Goal: Transaction & Acquisition: Purchase product/service

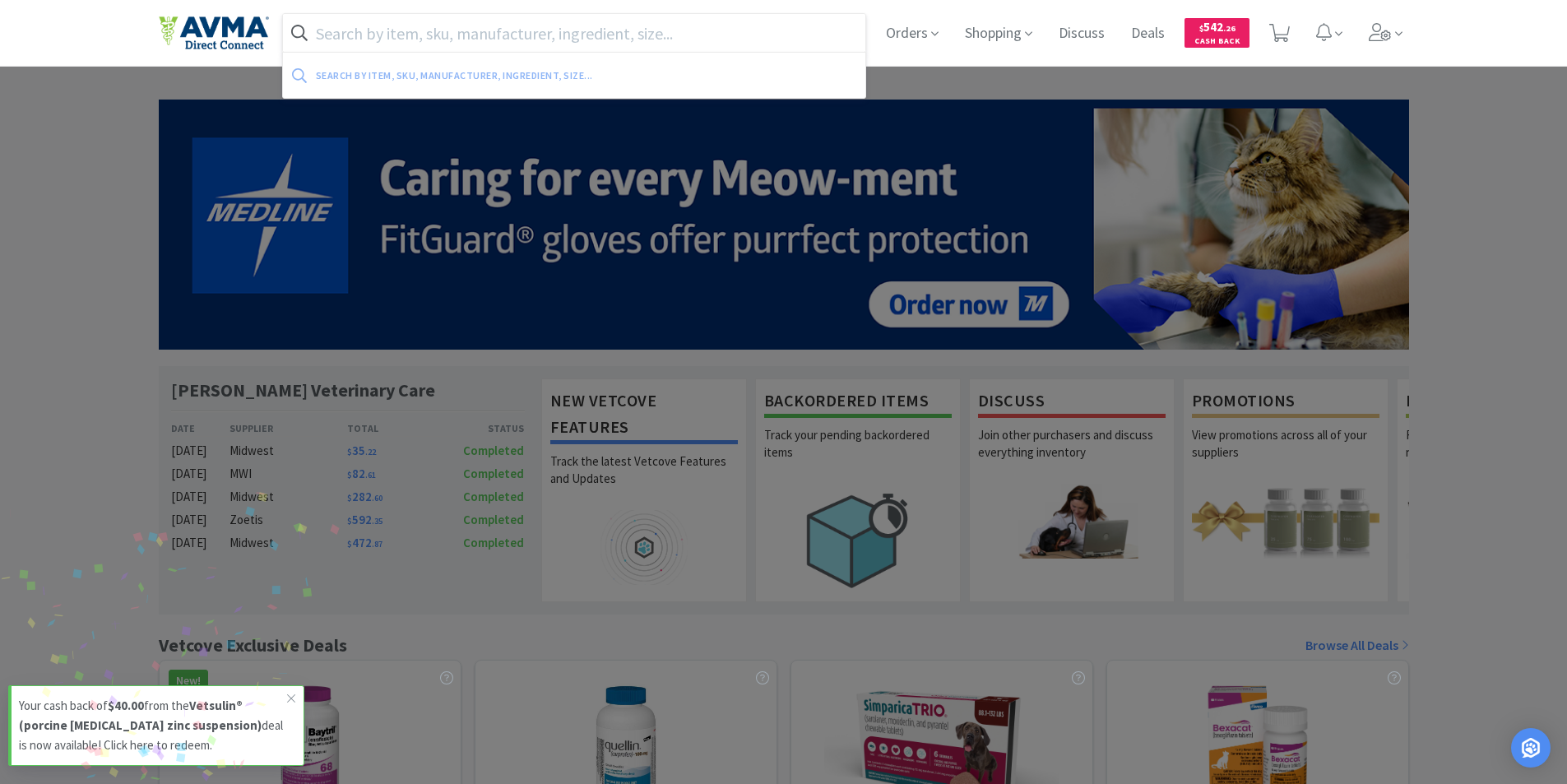
click at [347, 36] on input "text" at bounding box center [575, 33] width 584 height 38
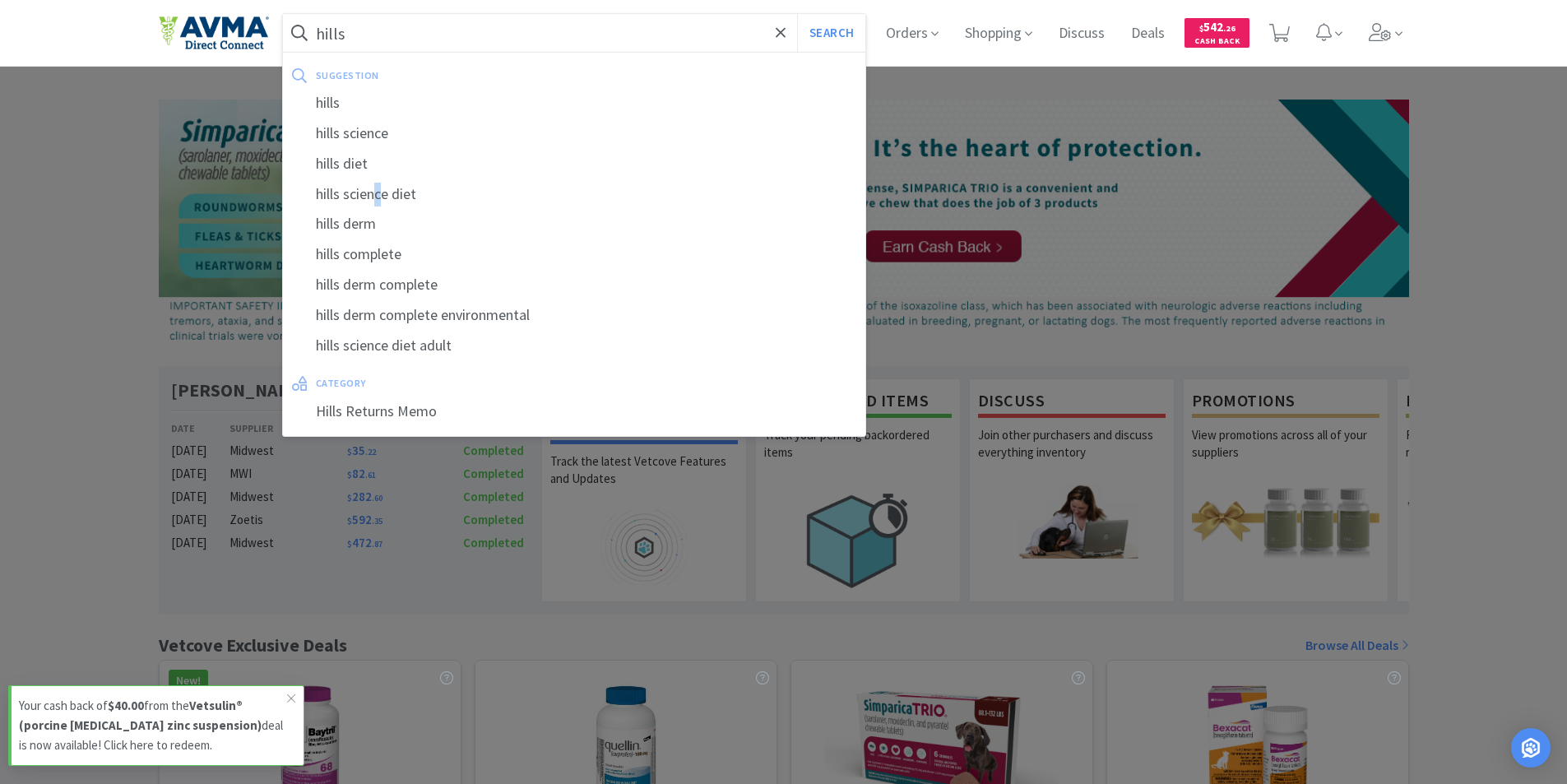
click at [379, 194] on div "hills science diet" at bounding box center [575, 194] width 584 height 30
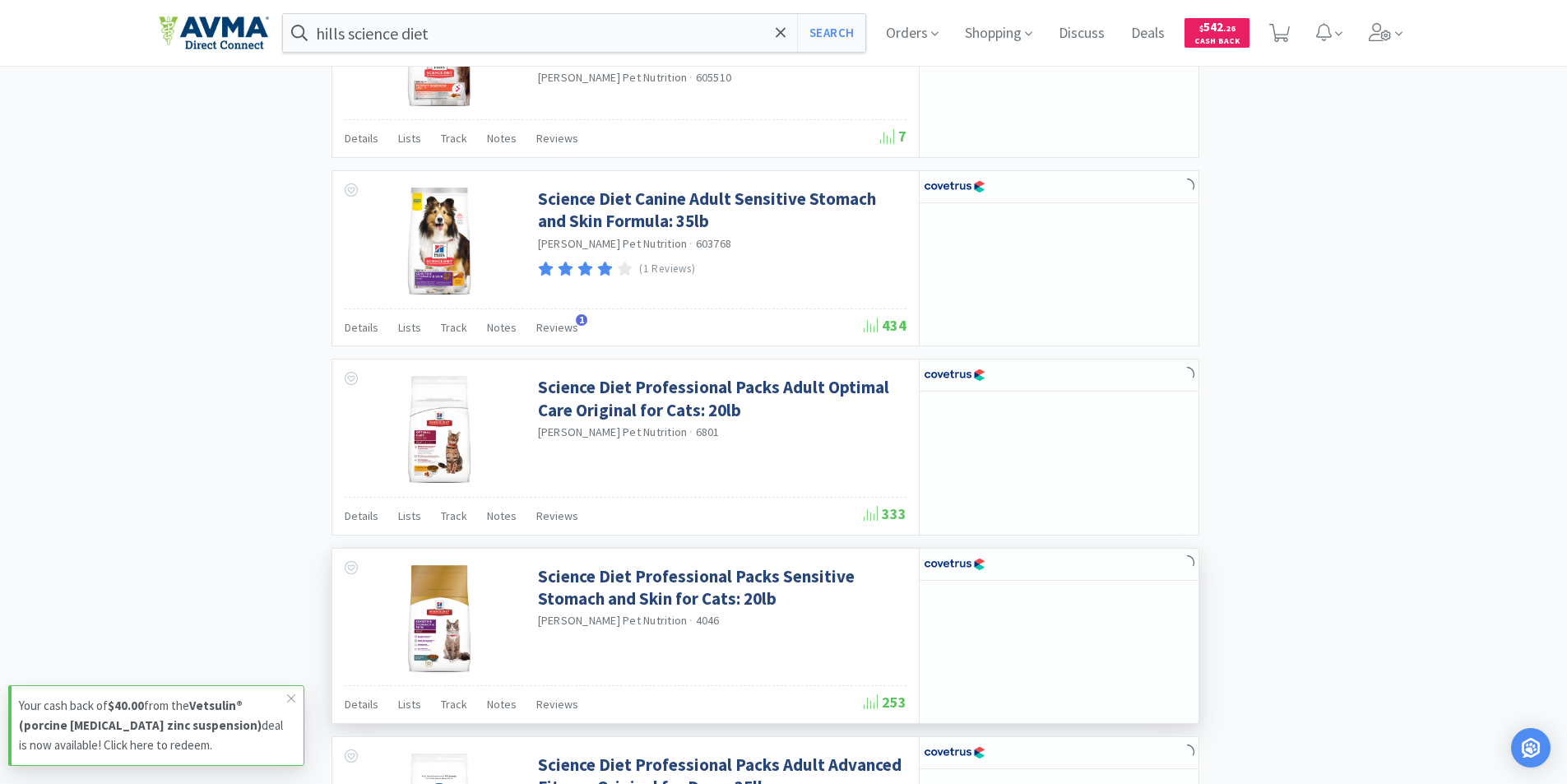
scroll to position [1316, 0]
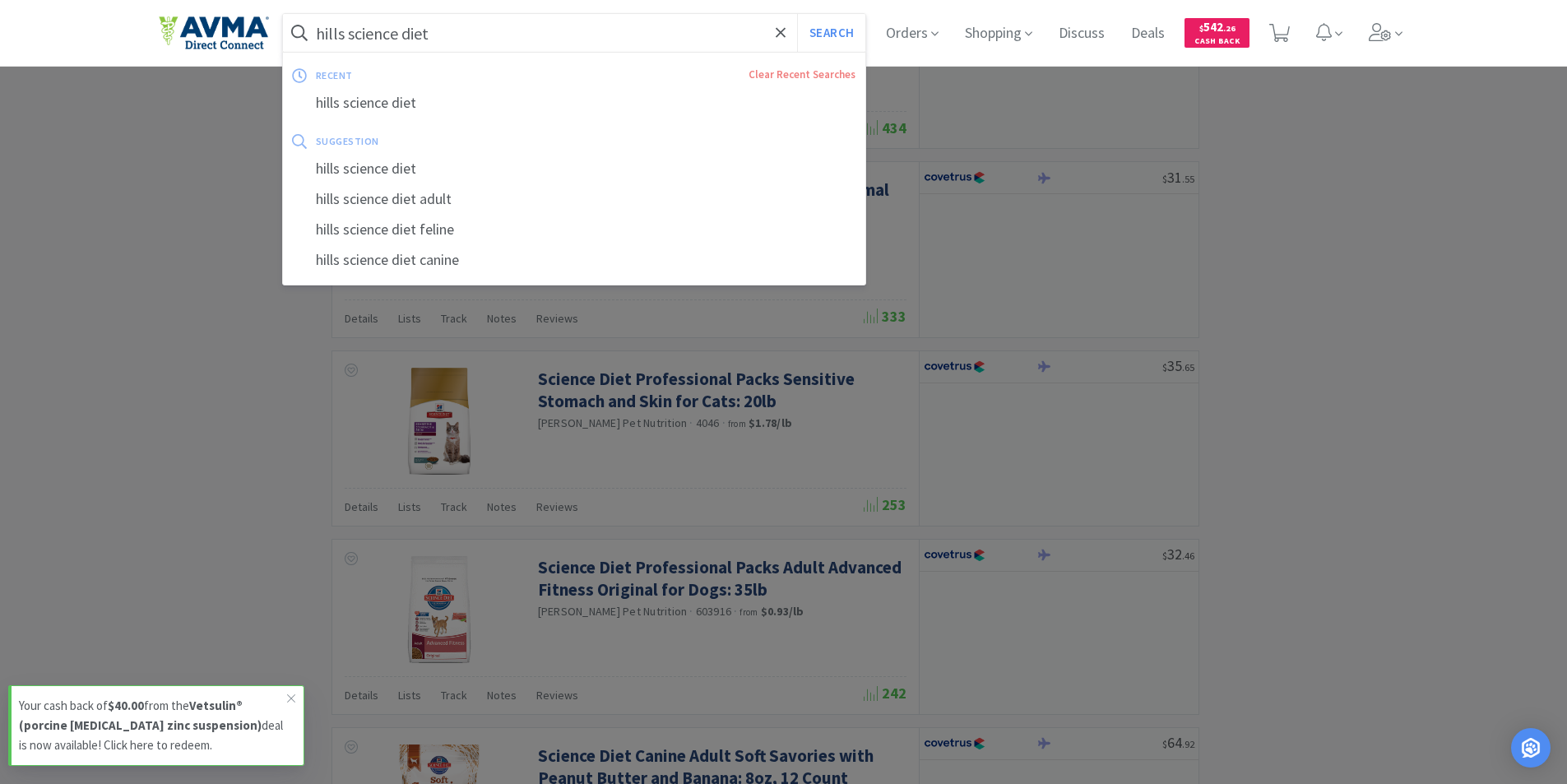
click at [494, 33] on input "hills science diet" at bounding box center [575, 33] width 584 height 38
drag, startPoint x: 400, startPoint y: 113, endPoint x: 409, endPoint y: 97, distance: 18.4
click at [396, 112] on div "hills science diet" at bounding box center [575, 103] width 584 height 30
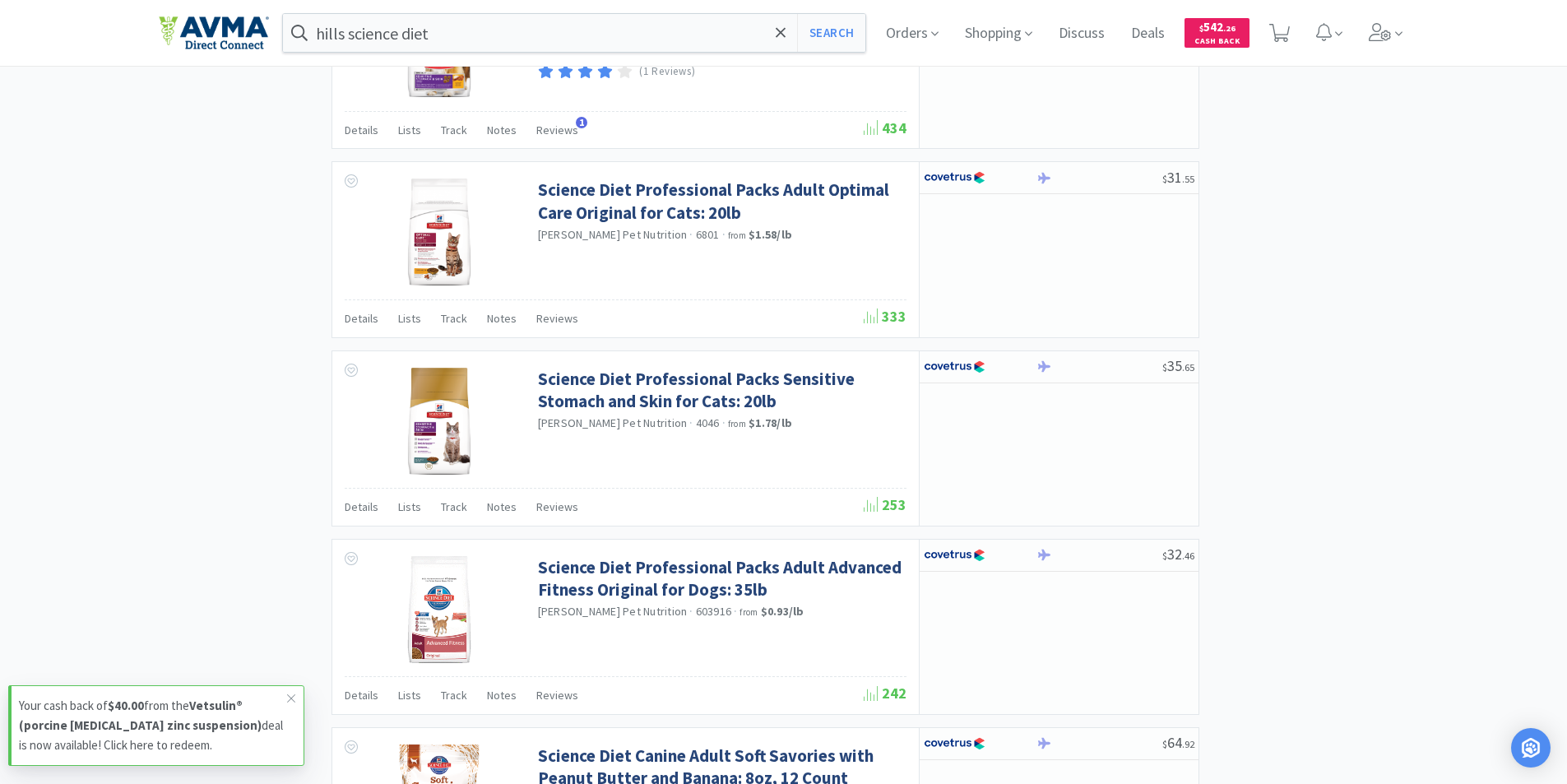
scroll to position [0, 0]
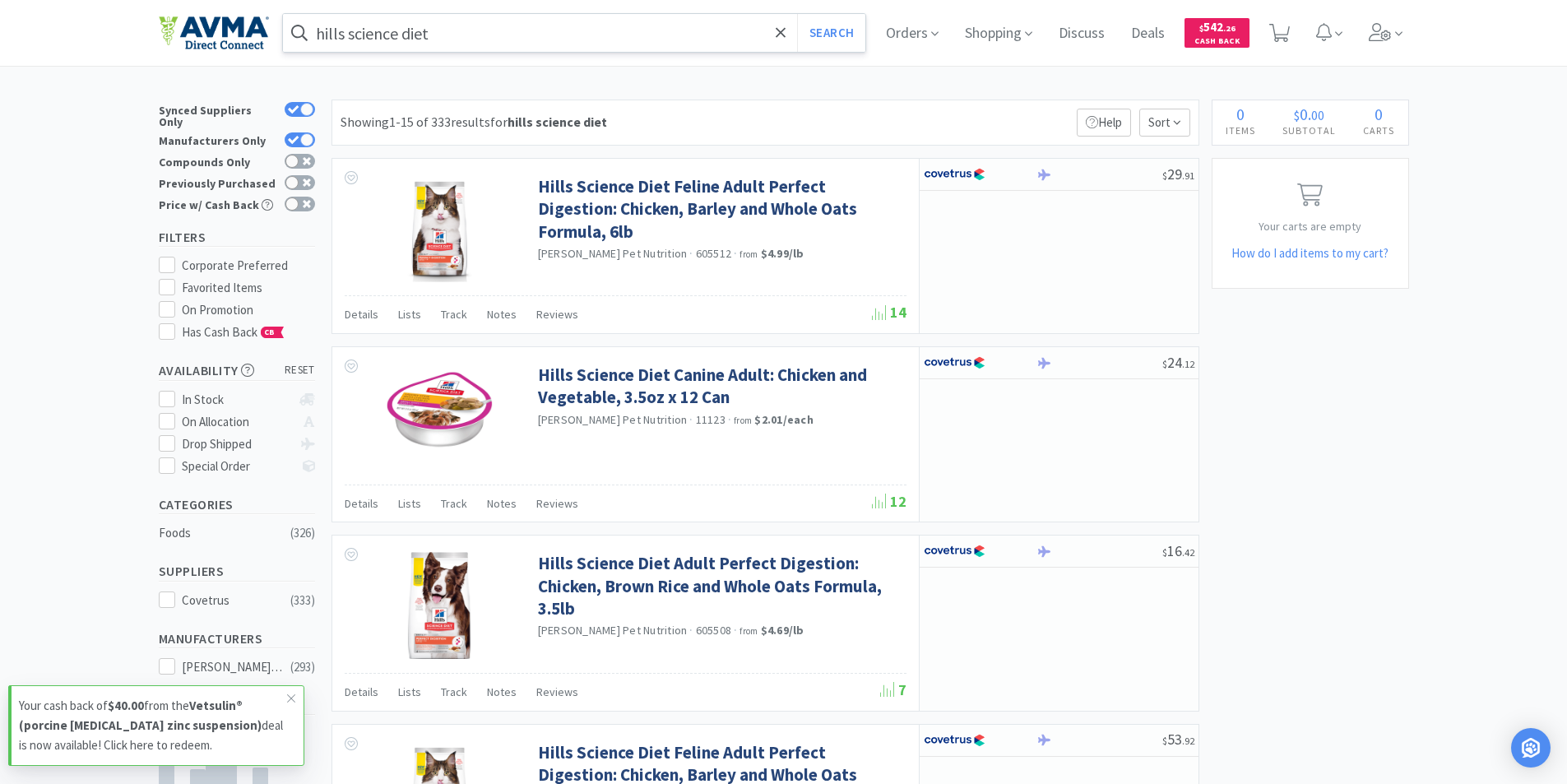
click at [454, 34] on input "hills science diet" at bounding box center [575, 33] width 584 height 38
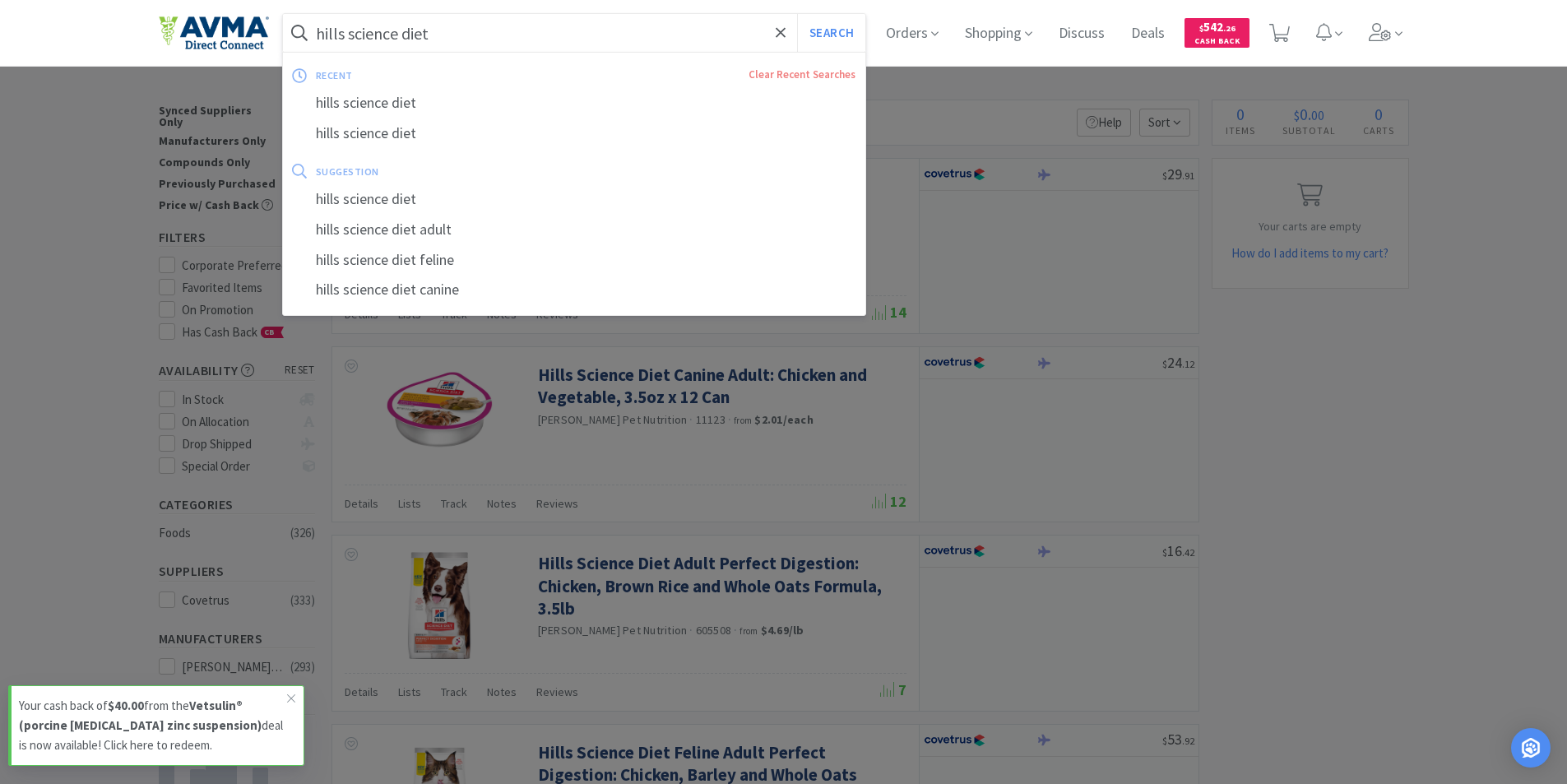
click at [458, 33] on input "hills science diet" at bounding box center [575, 33] width 584 height 38
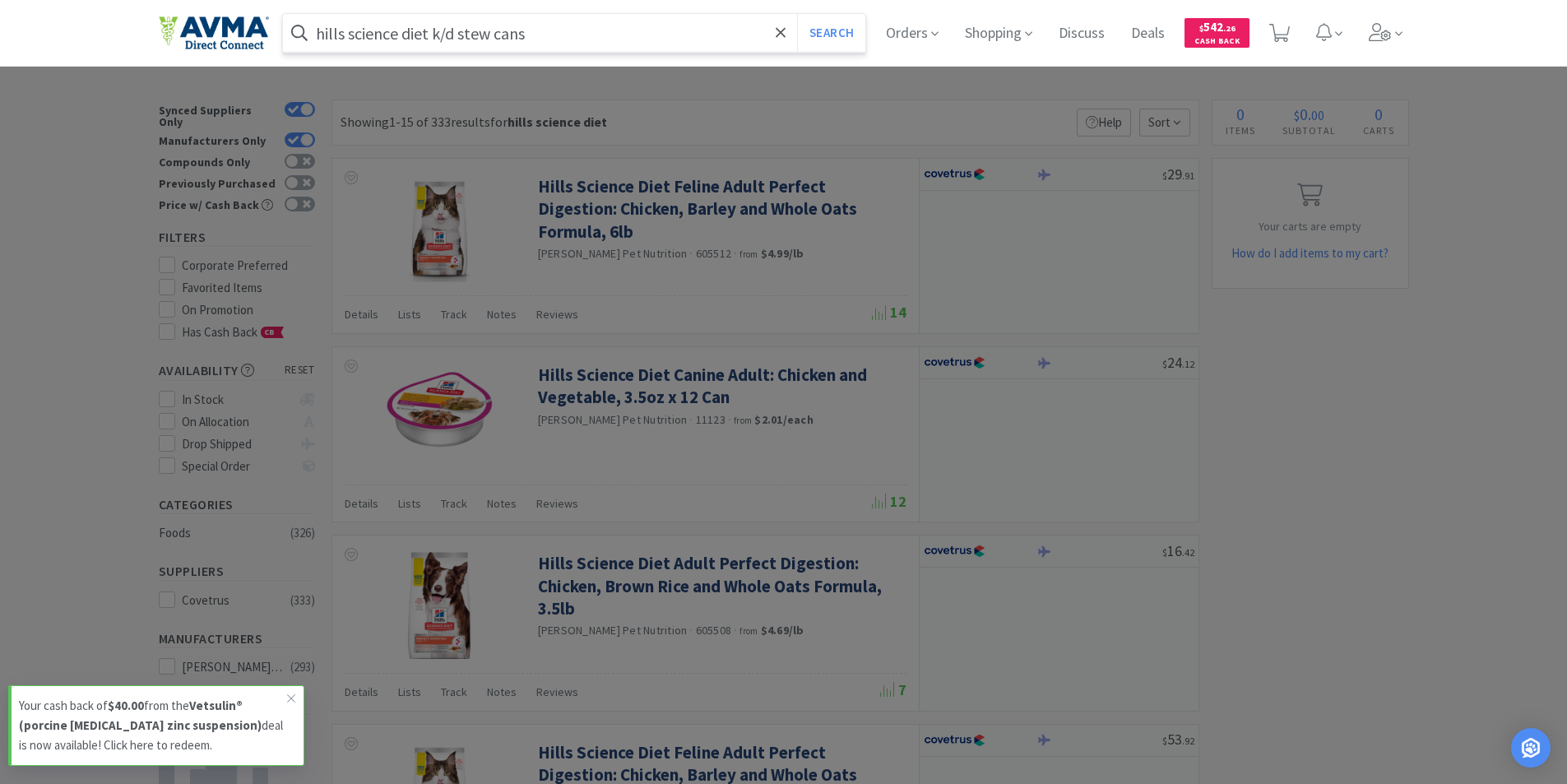
click at [797, 14] on button "Search" at bounding box center [831, 33] width 68 height 38
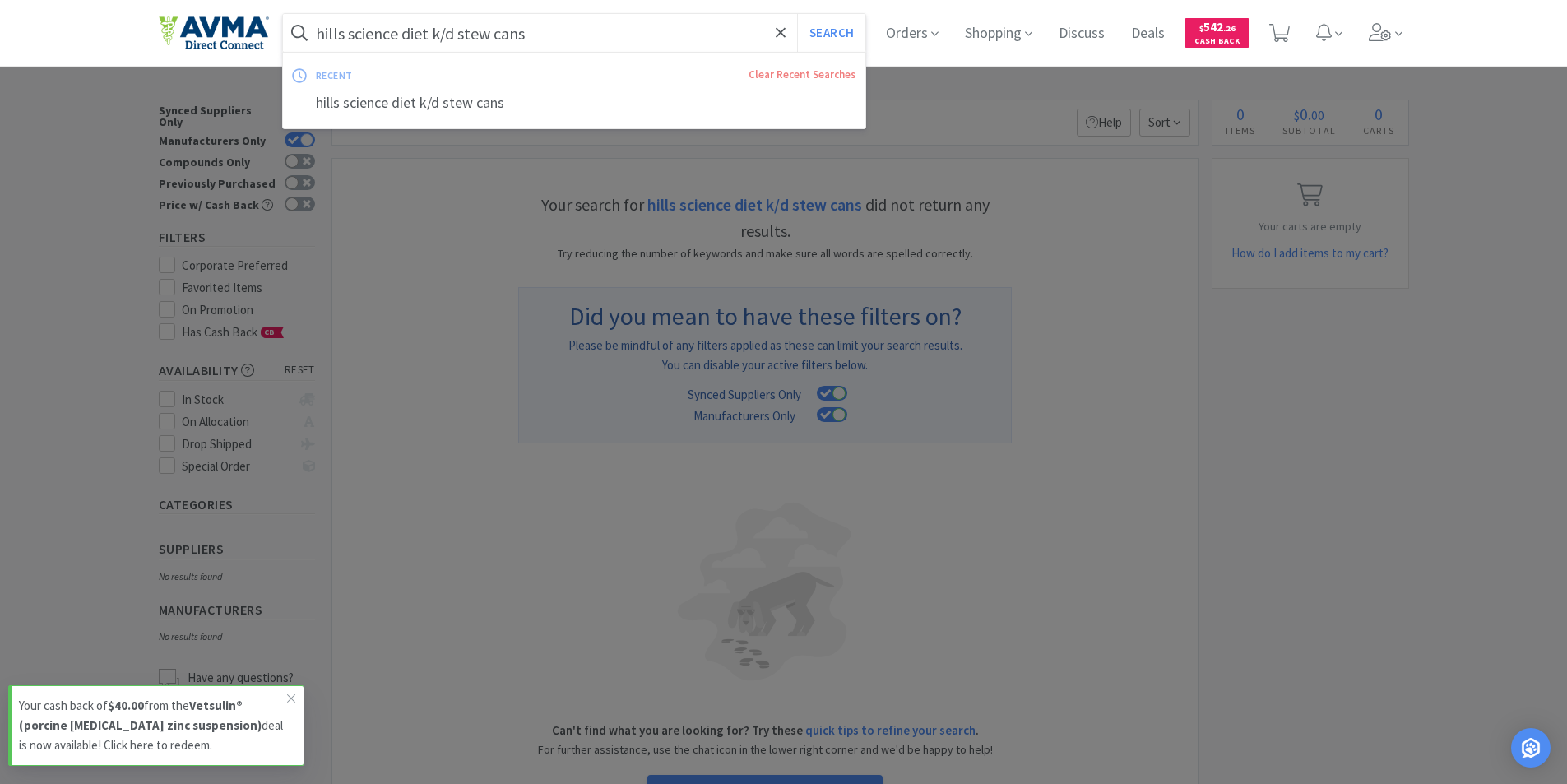
click at [585, 38] on input "hills science diet k/d stew cans" at bounding box center [575, 33] width 584 height 38
drag, startPoint x: 496, startPoint y: 31, endPoint x: 657, endPoint y: 52, distance: 162.4
click at [646, 50] on input "hills science diet k/d stew cans" at bounding box center [575, 33] width 584 height 38
click at [797, 14] on button "Search" at bounding box center [831, 33] width 68 height 38
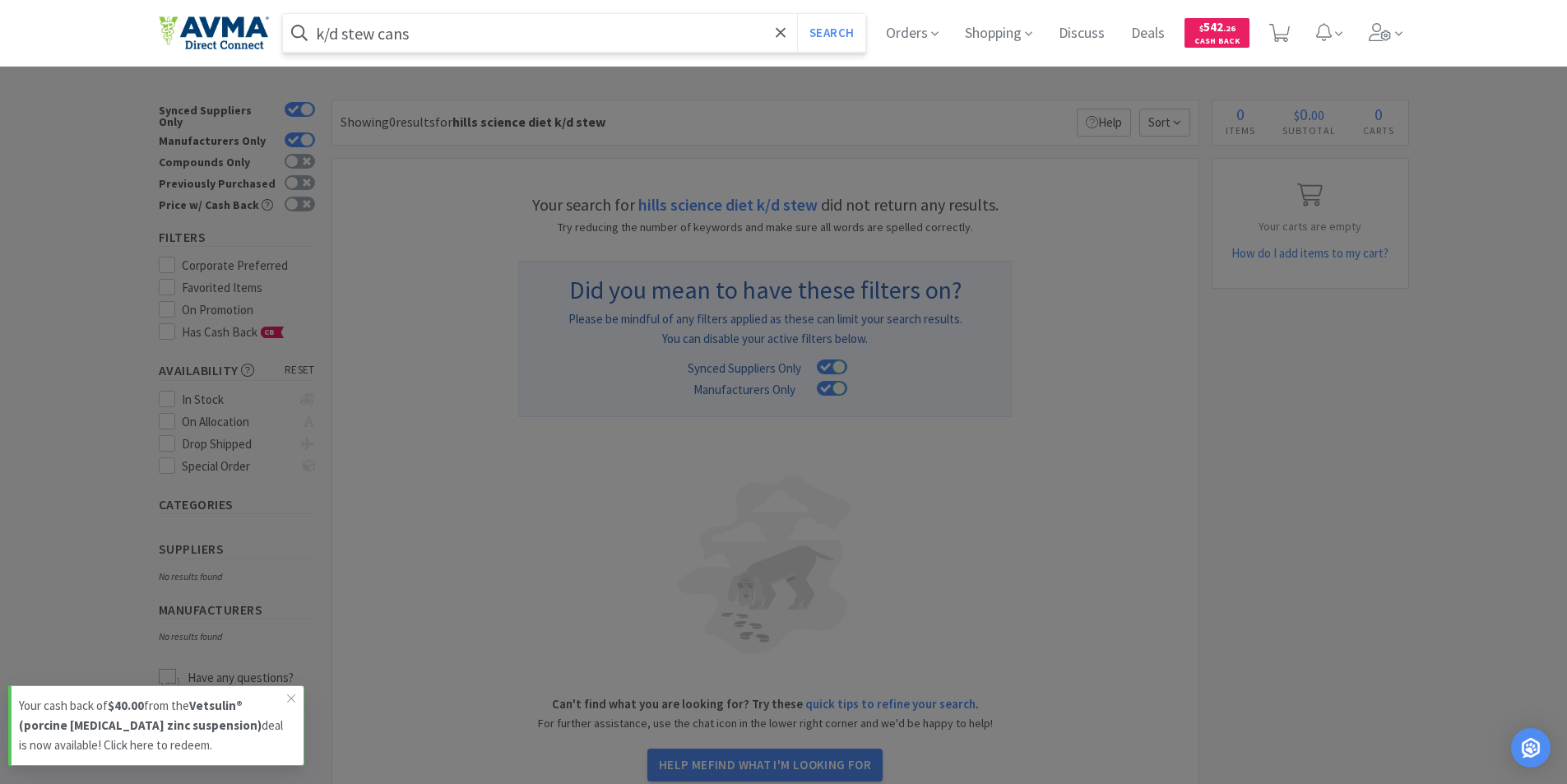
type input "k/d stew cans"
click at [797, 14] on button "Search" at bounding box center [831, 33] width 68 height 38
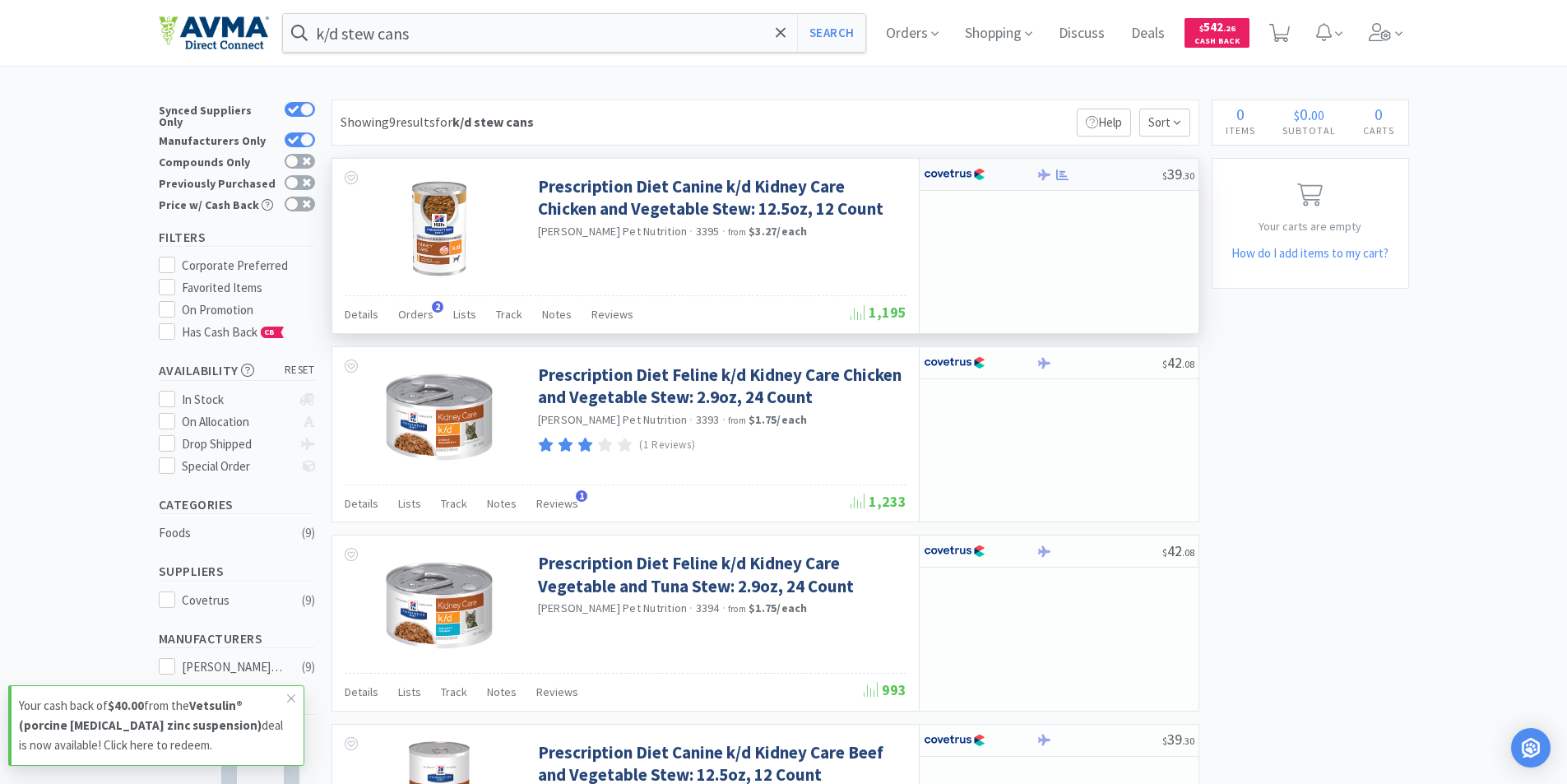
click at [948, 169] on img at bounding box center [954, 174] width 61 height 25
select select "1"
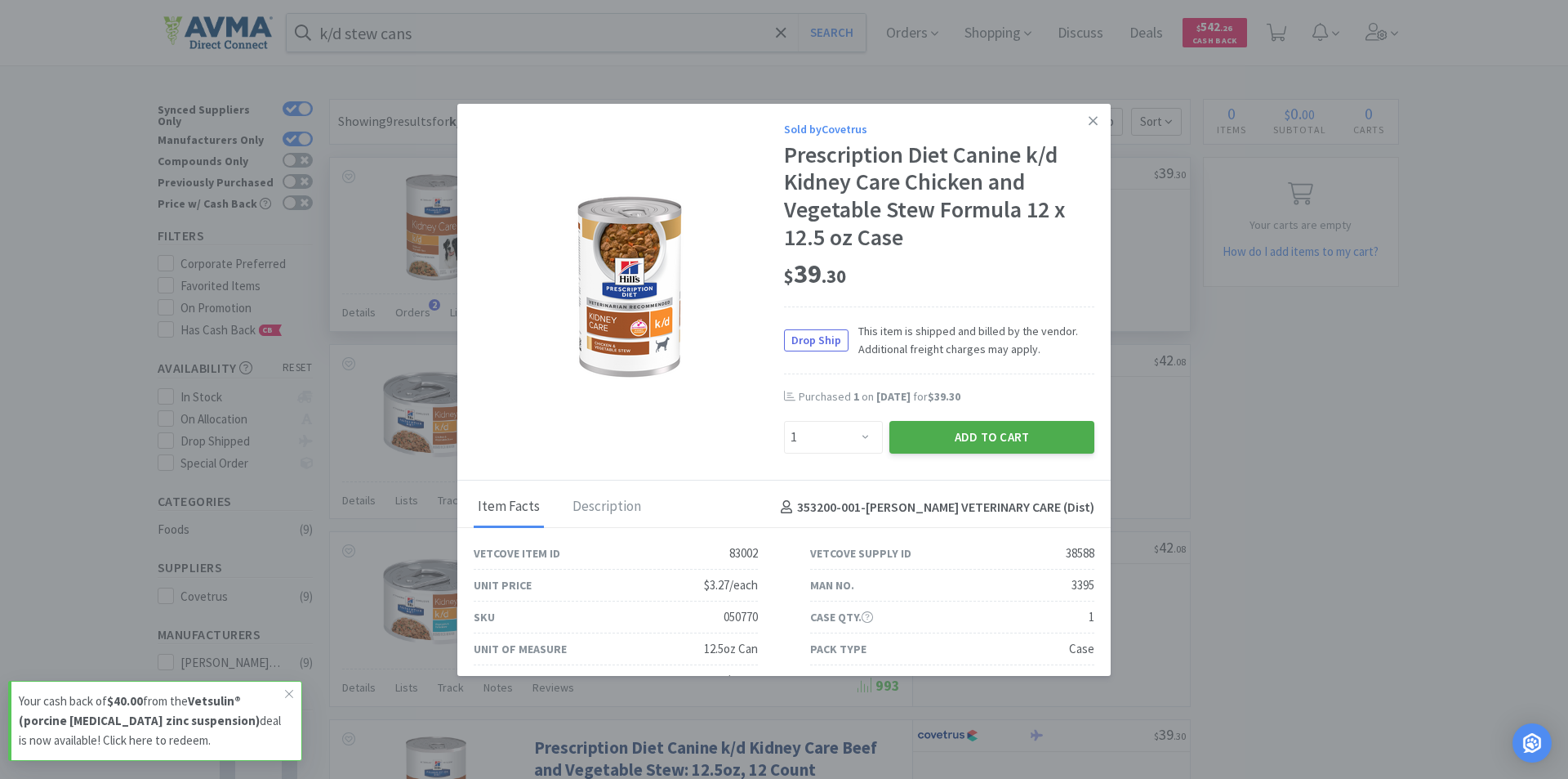
click at [947, 441] on button "Add to Cart" at bounding box center [991, 437] width 205 height 33
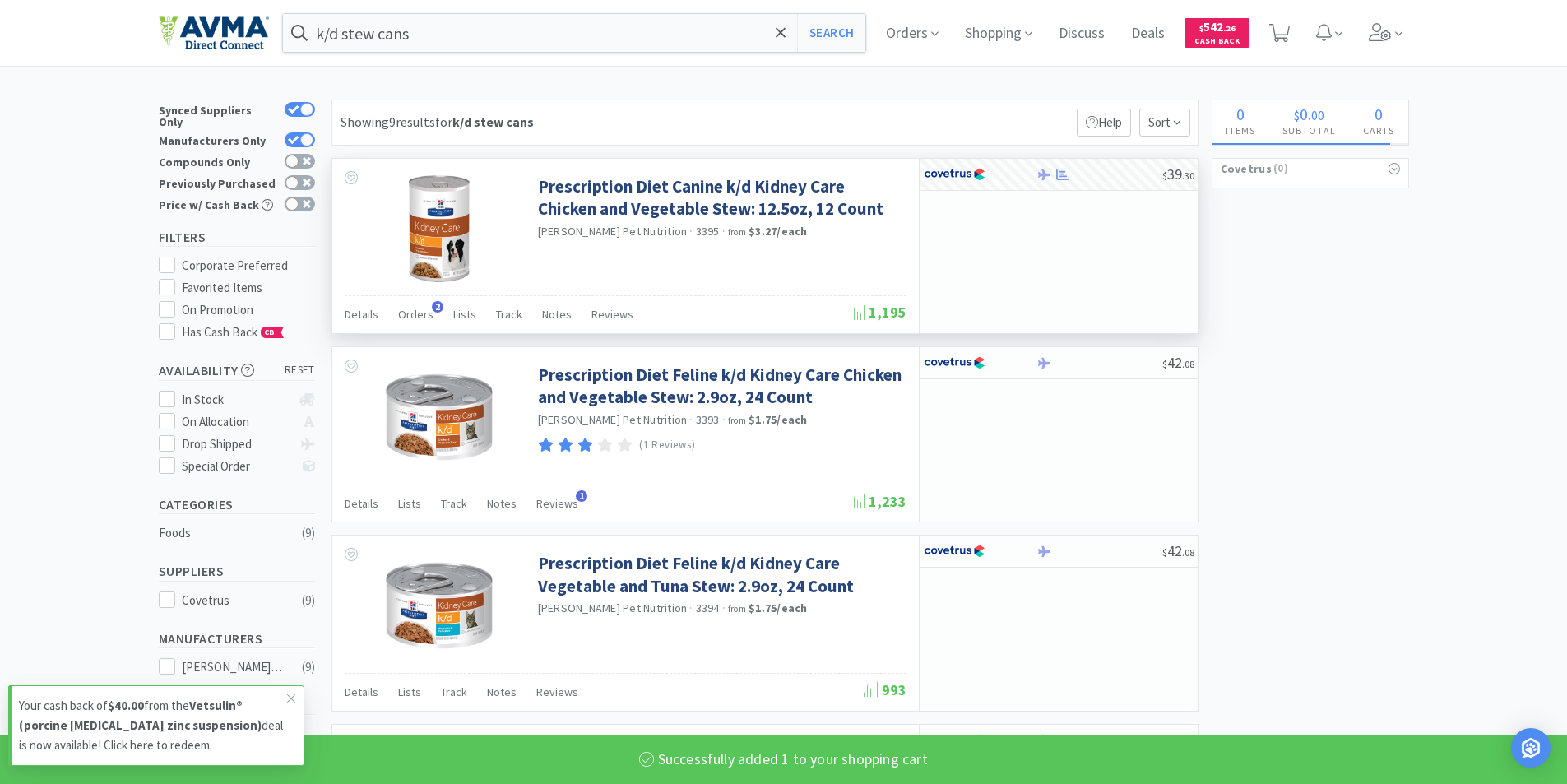
select select "1"
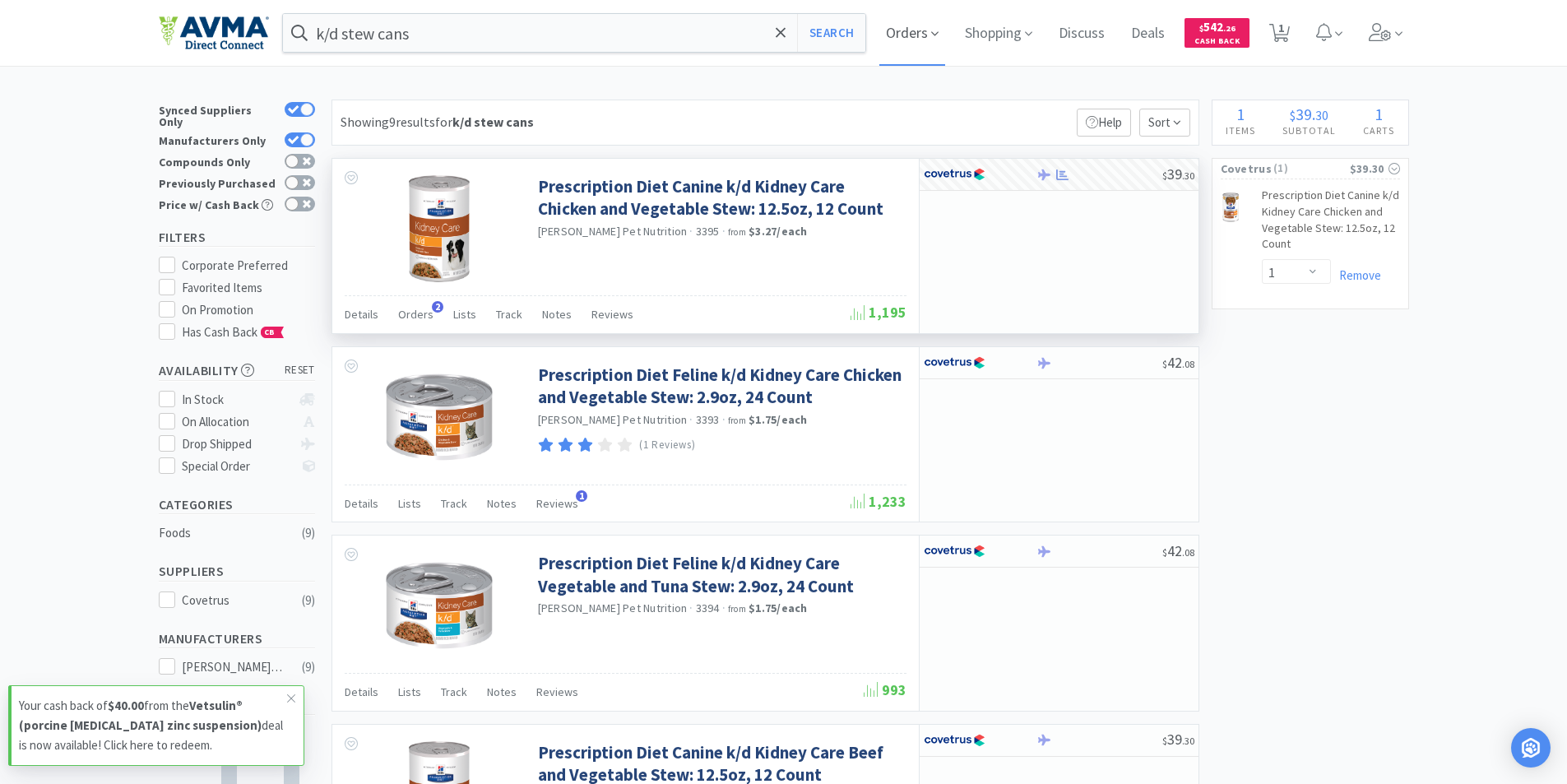
click at [903, 29] on span "Orders" at bounding box center [912, 33] width 66 height 66
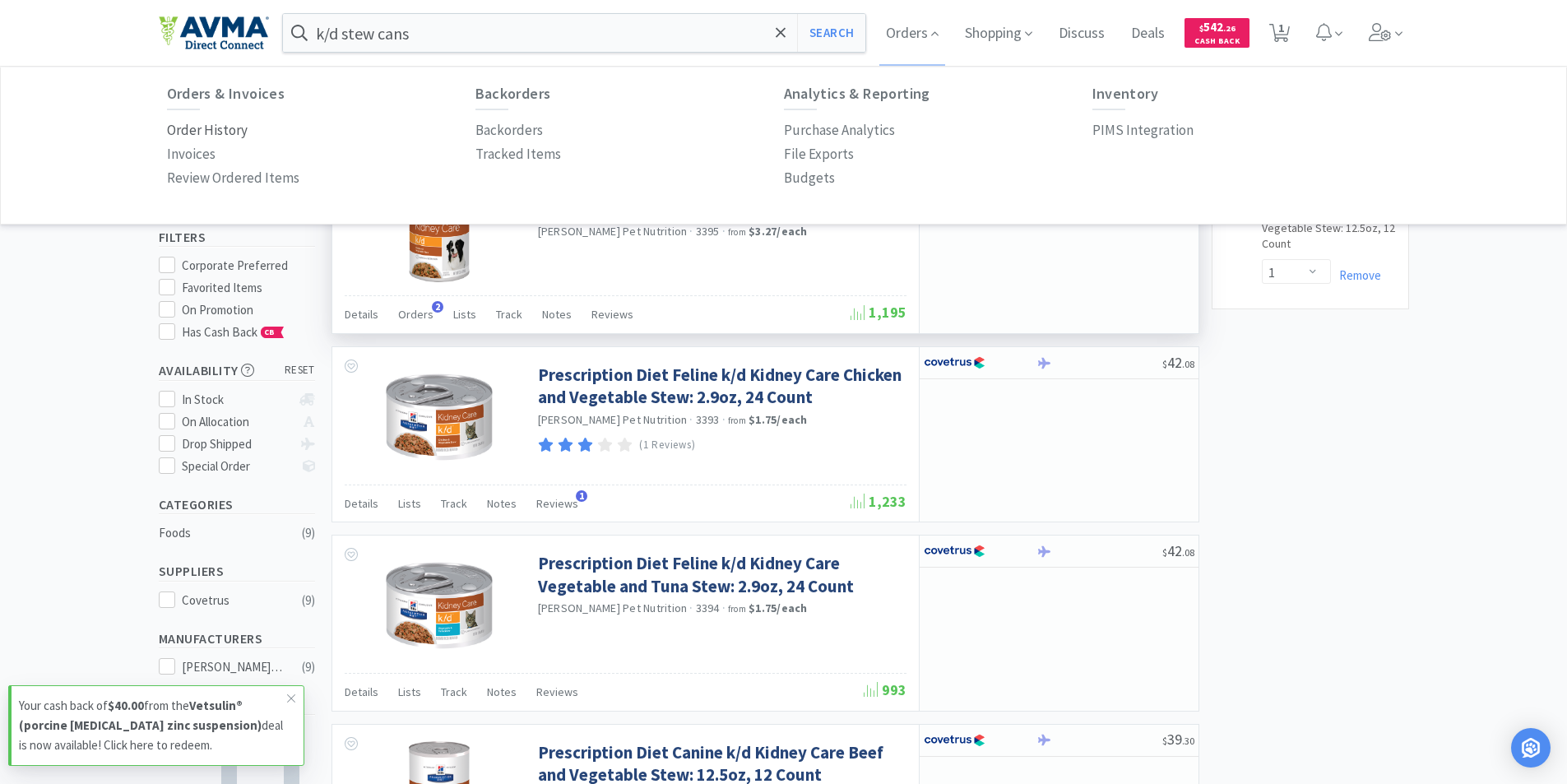
click at [193, 131] on p "Order History" at bounding box center [207, 130] width 81 height 22
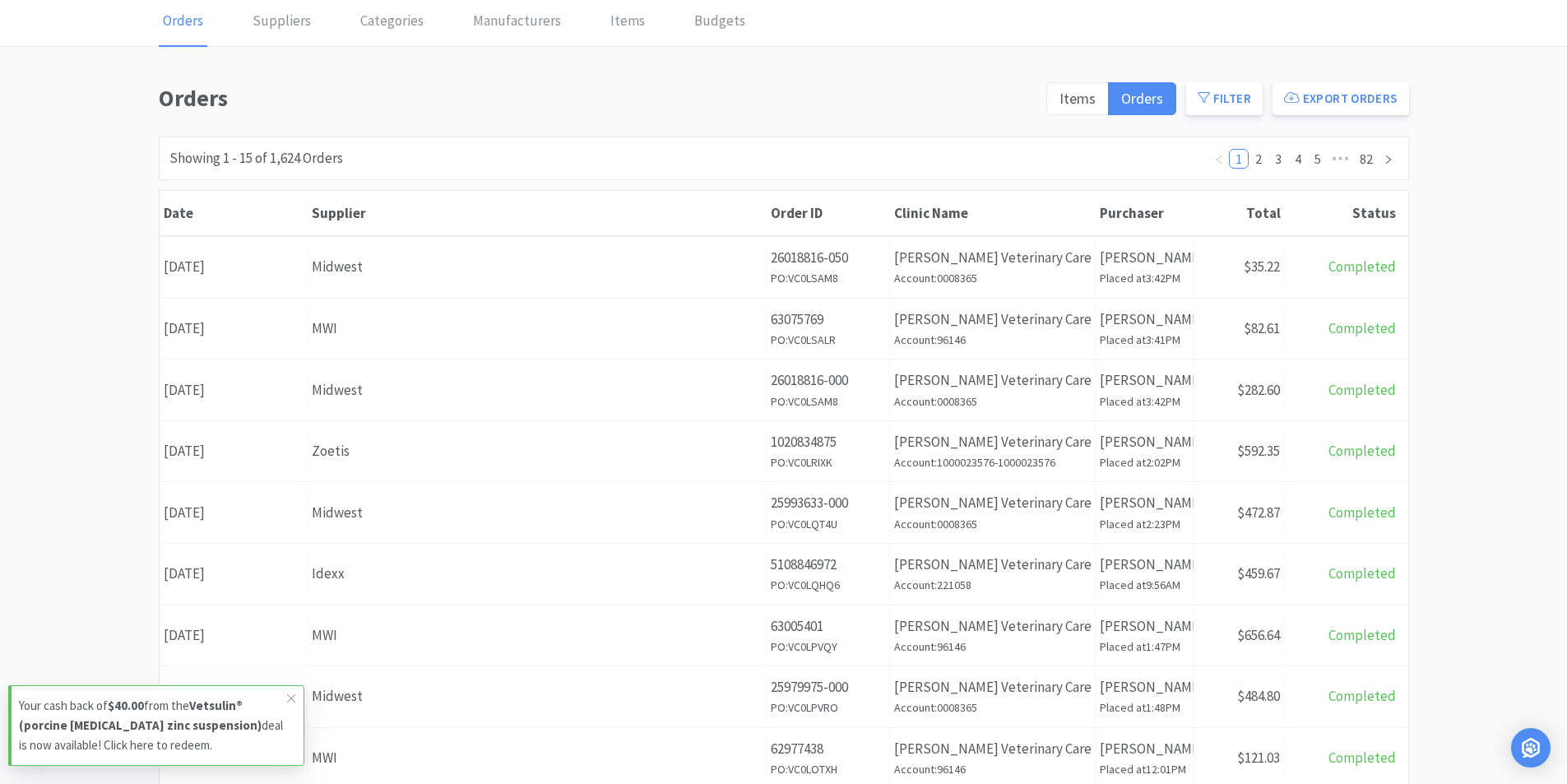
scroll to position [164, 0]
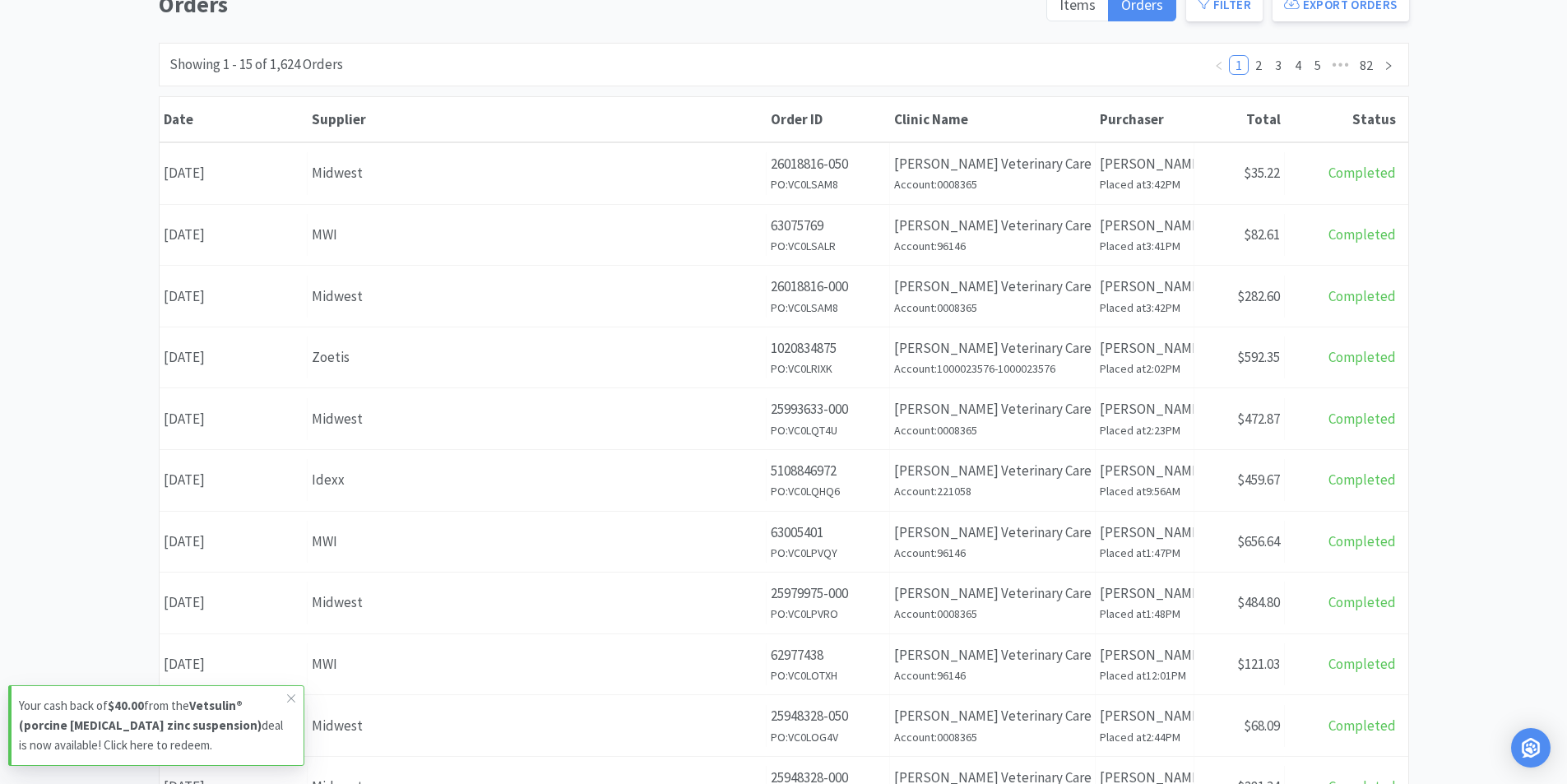
click at [219, 293] on div "Date [DATE]" at bounding box center [234, 296] width 148 height 42
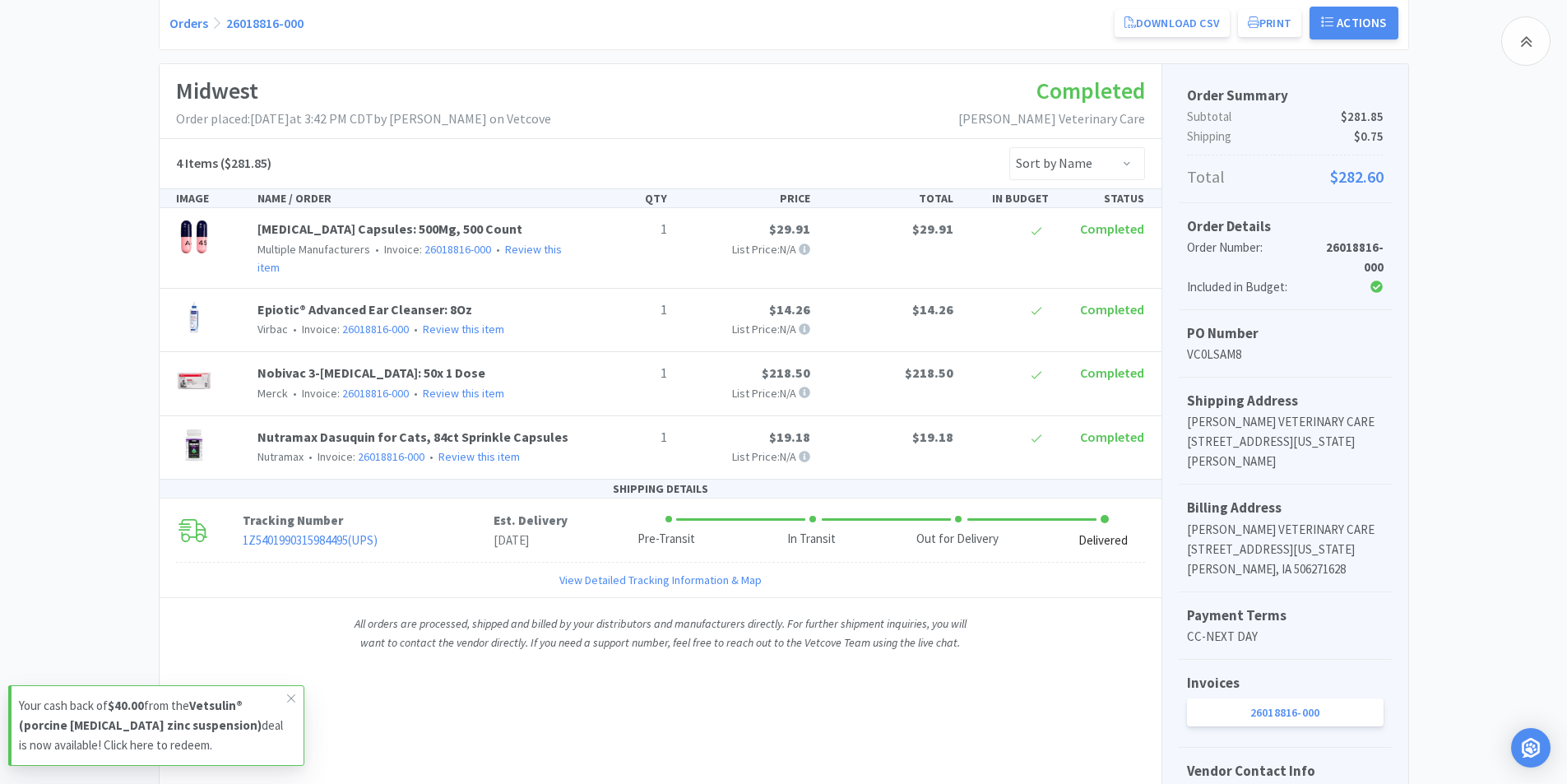
scroll to position [83, 0]
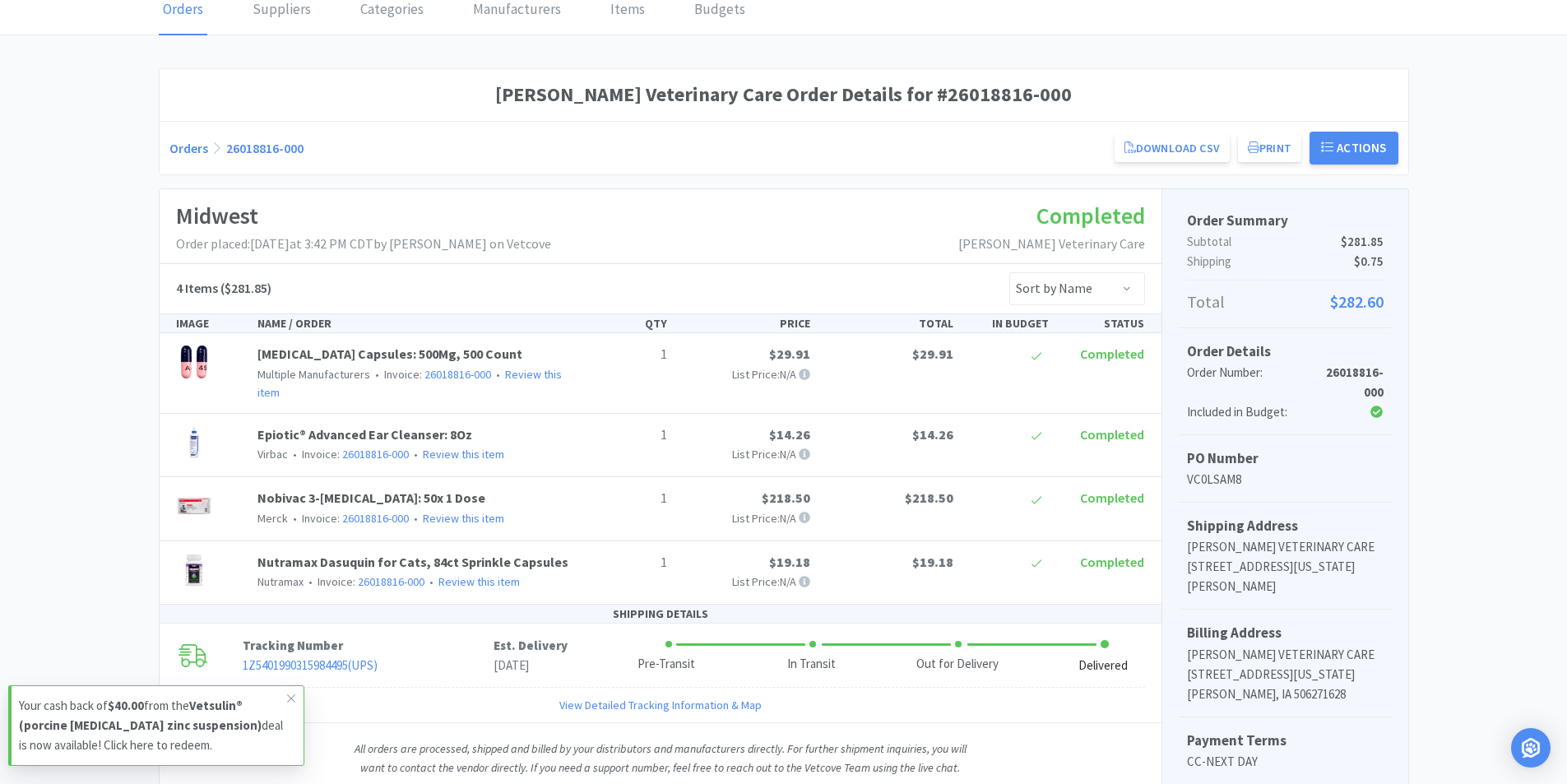
scroll to position [164, 0]
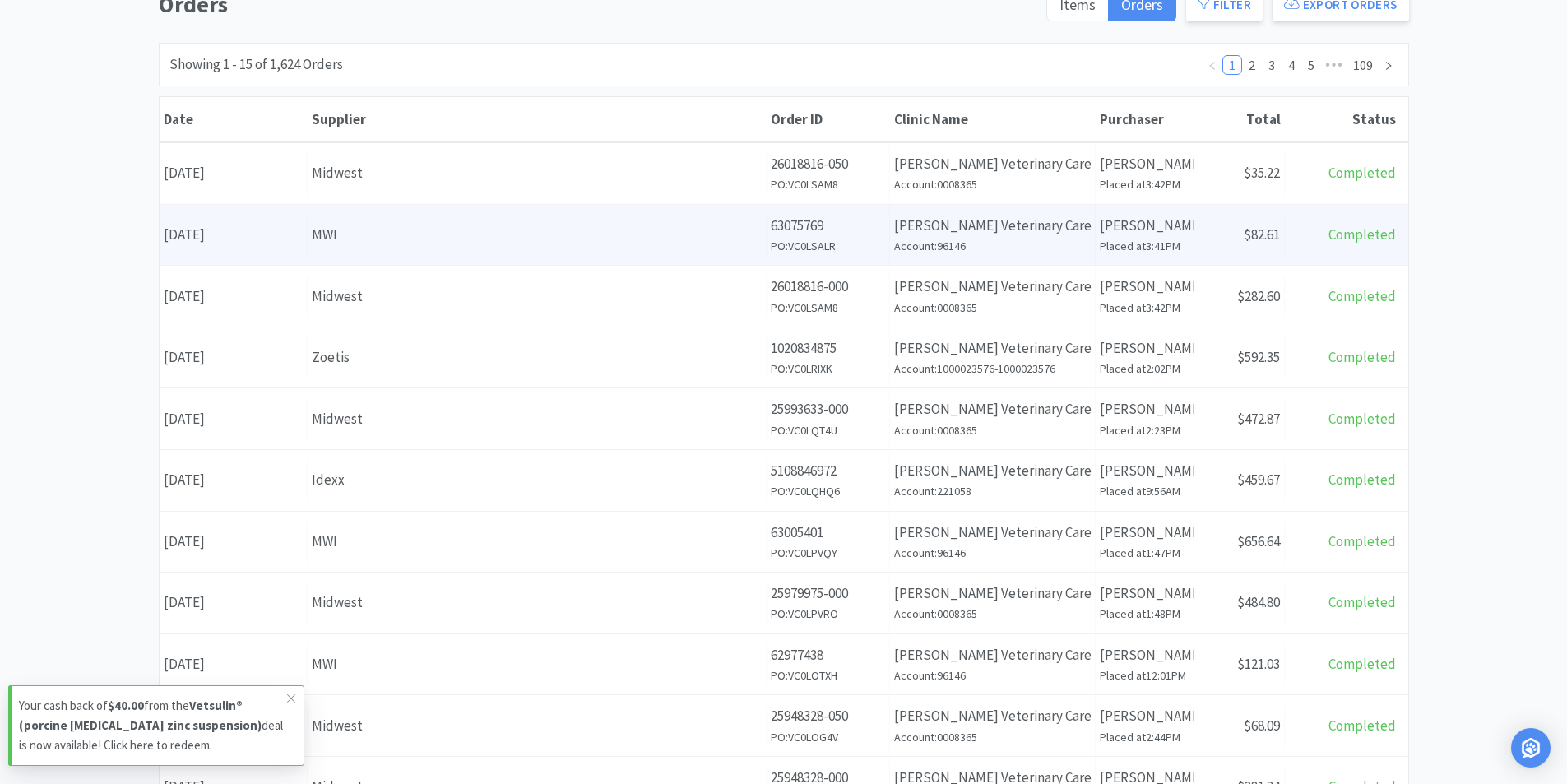
click at [195, 237] on div "Date [DATE]" at bounding box center [234, 234] width 148 height 42
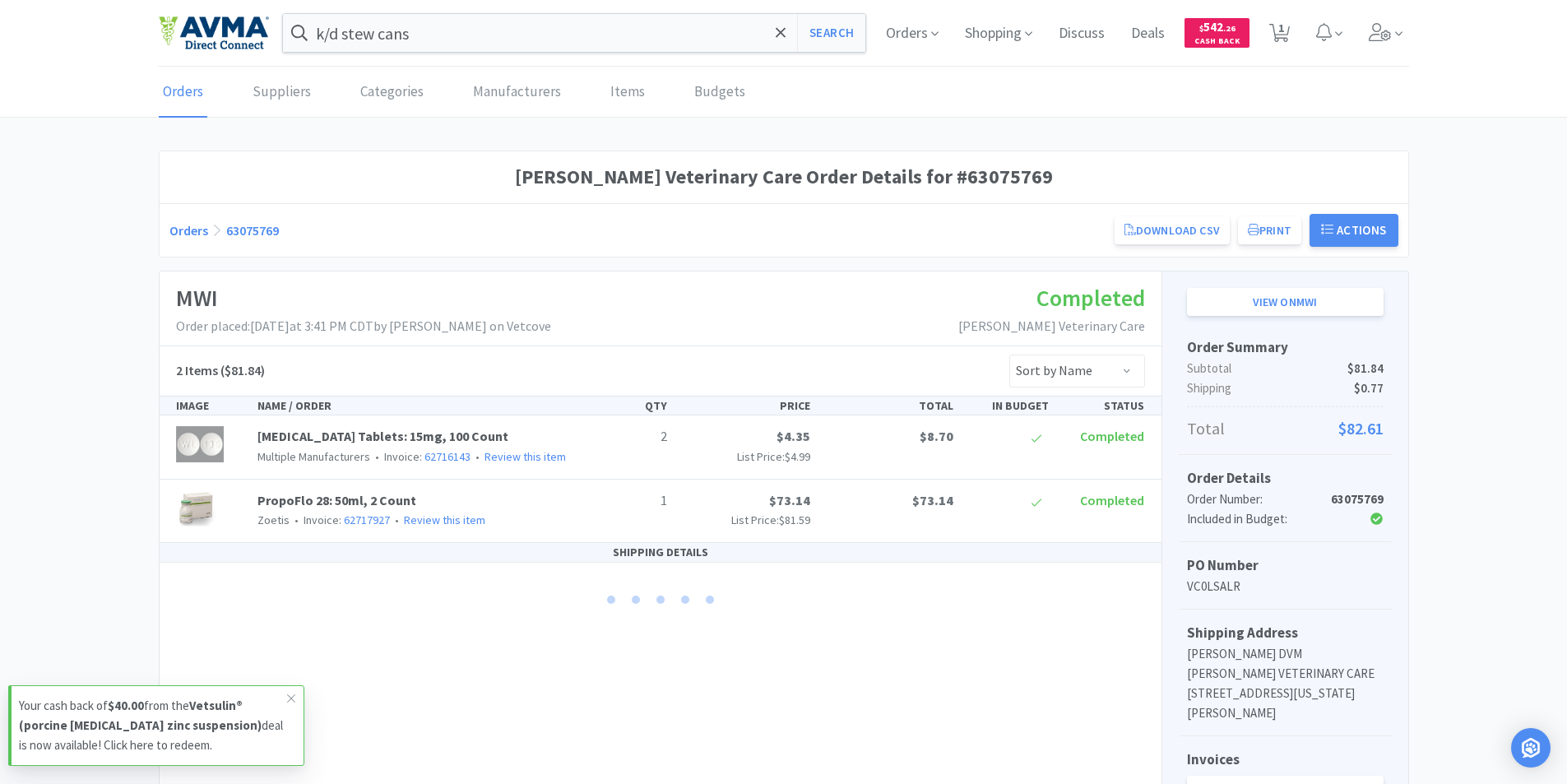
scroll to position [164, 0]
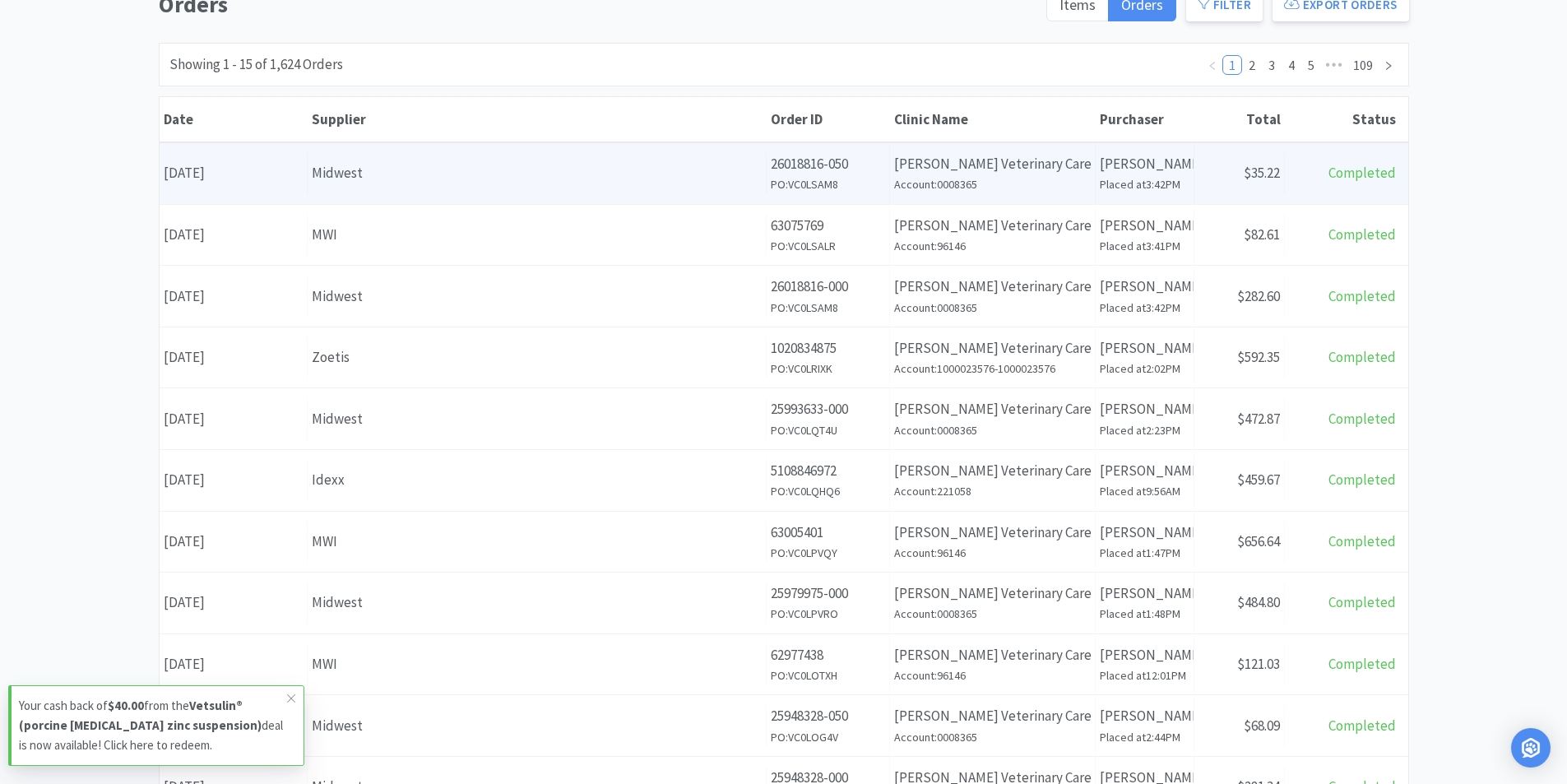
click at [200, 170] on div "Date [DATE]" at bounding box center [234, 172] width 148 height 42
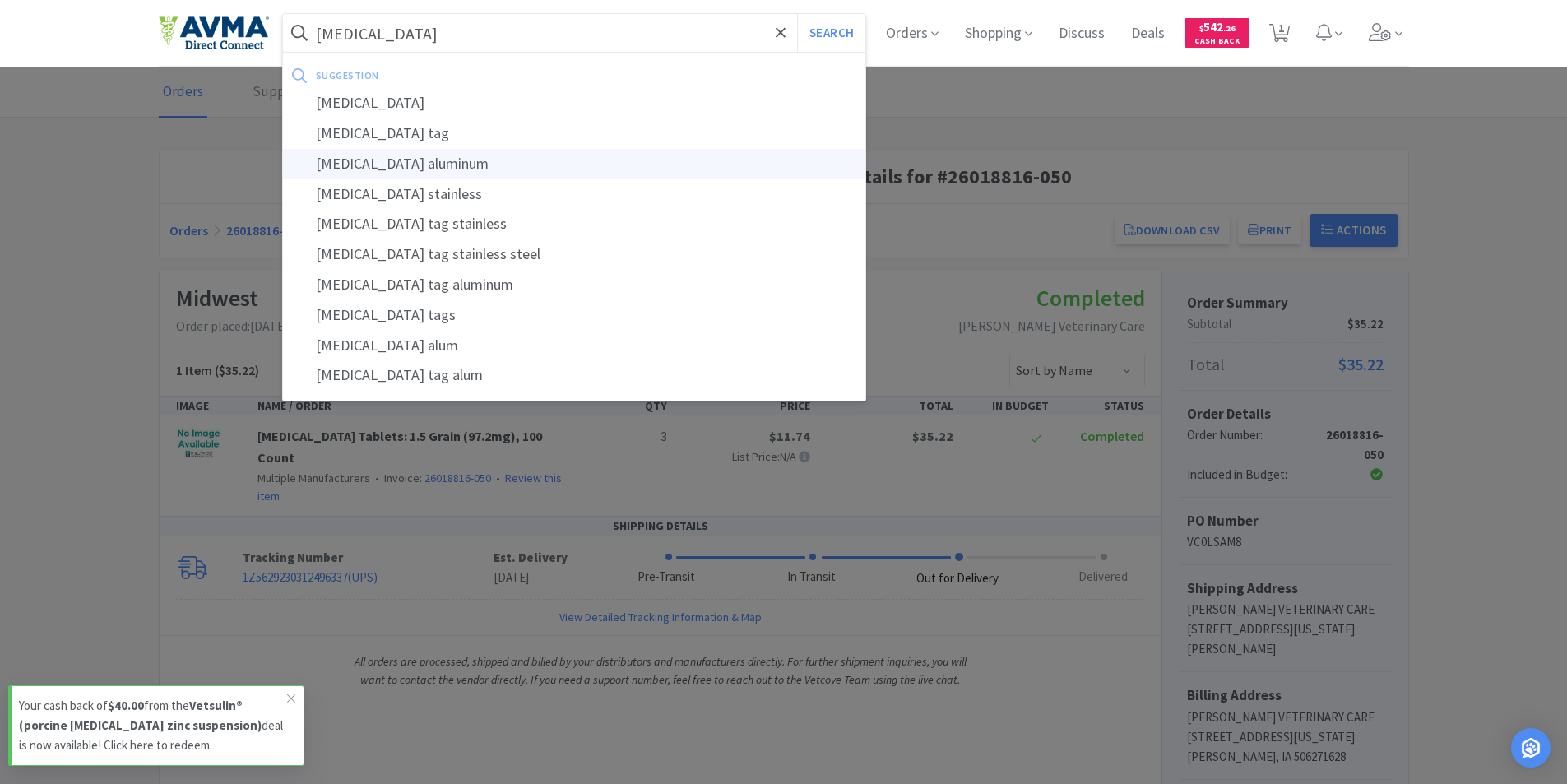
type input "[MEDICAL_DATA]"
click at [797, 14] on button "Search" at bounding box center [831, 33] width 68 height 38
select select "1"
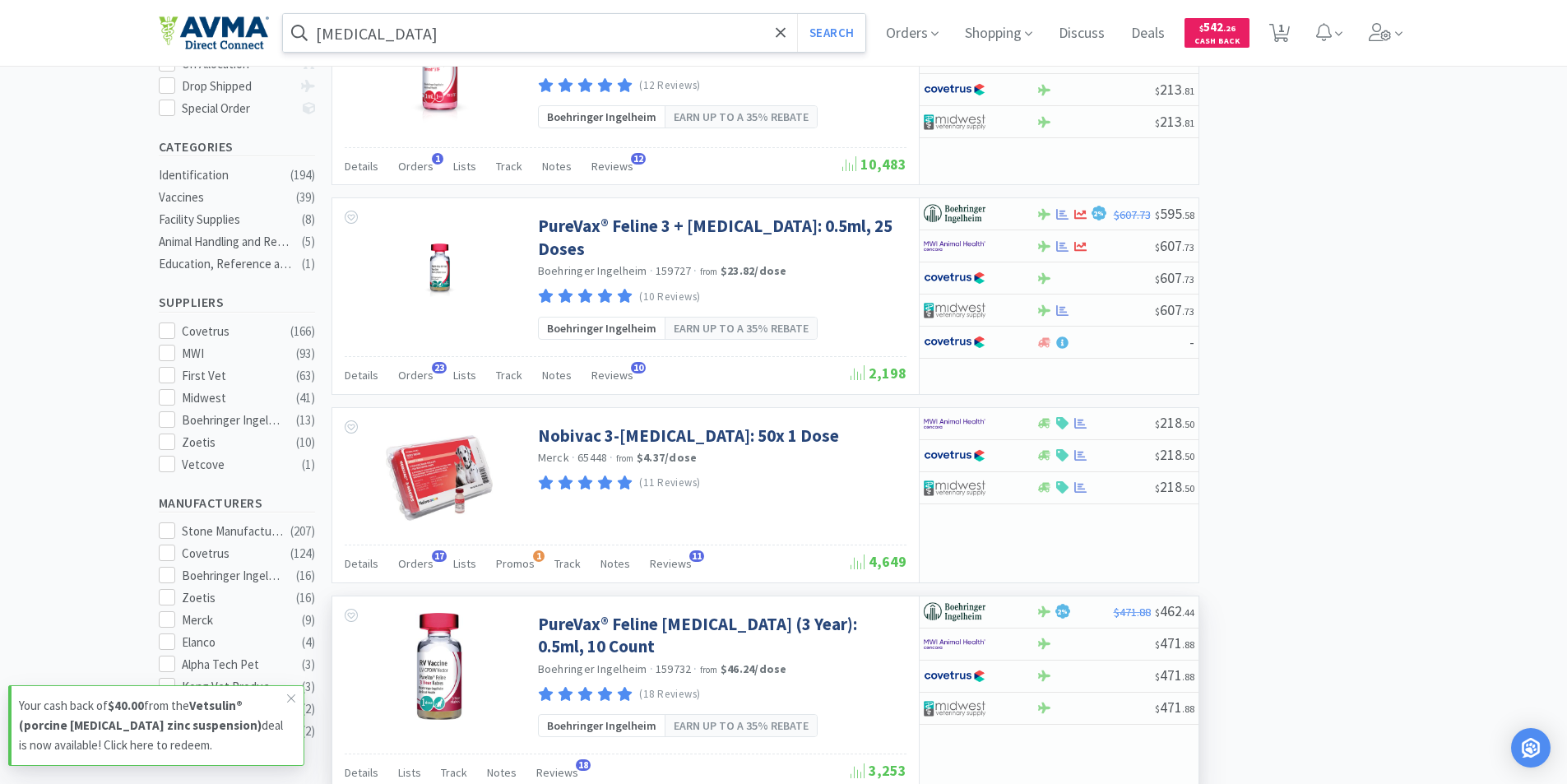
scroll to position [329, 0]
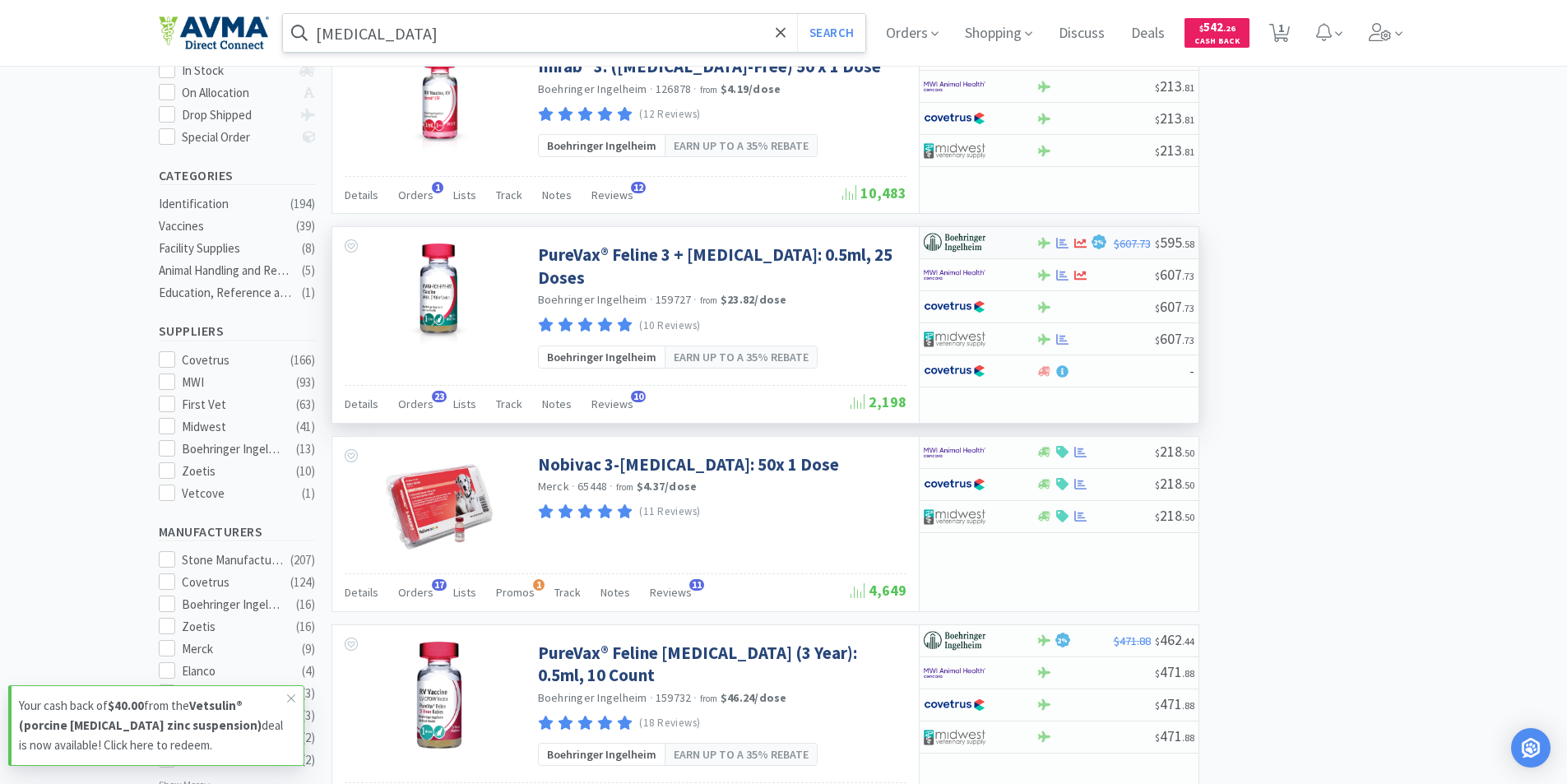
click at [954, 230] on img at bounding box center [954, 242] width 61 height 25
select select "1"
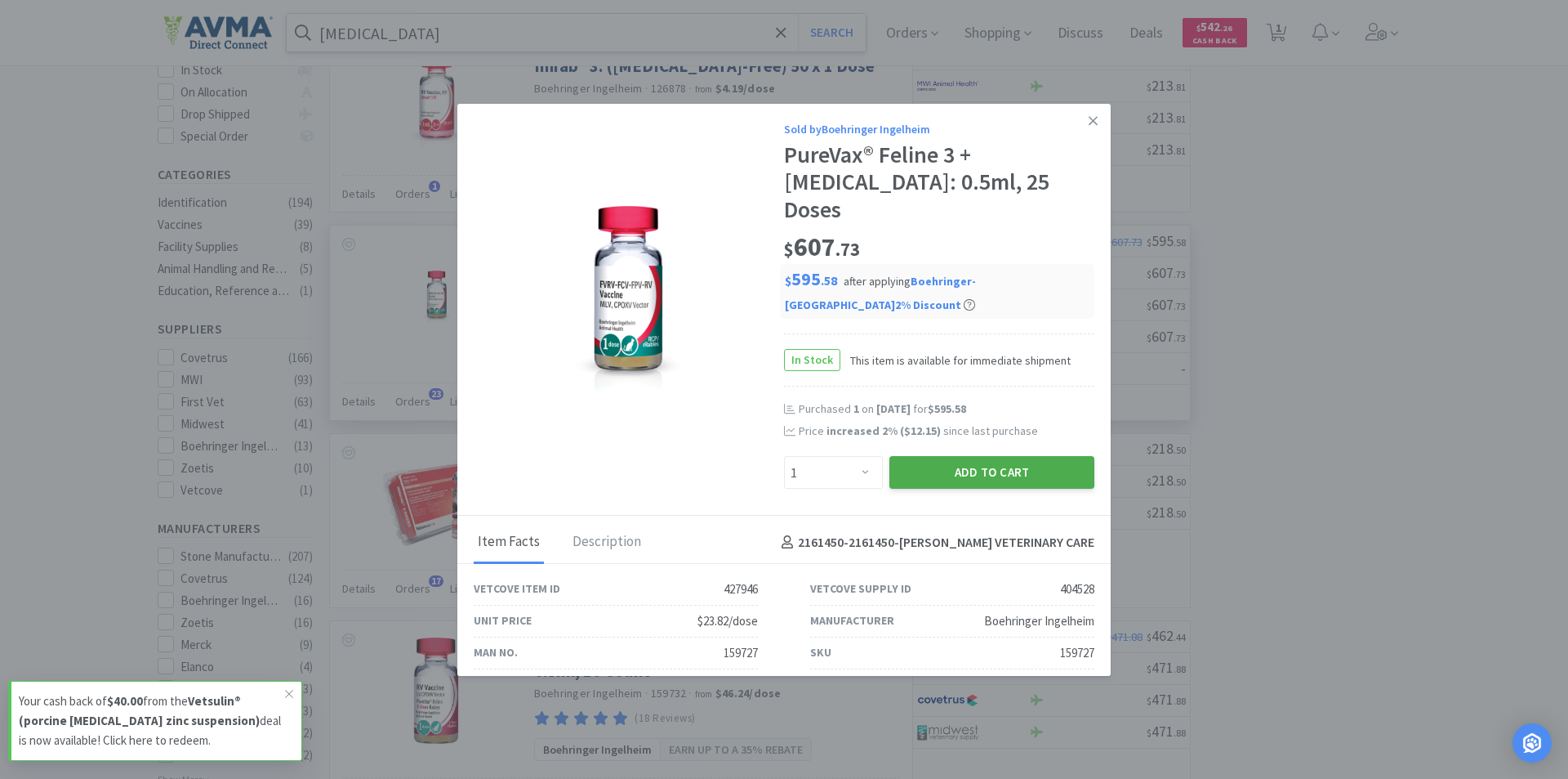
click at [954, 456] on button "Add to Cart" at bounding box center [991, 472] width 205 height 33
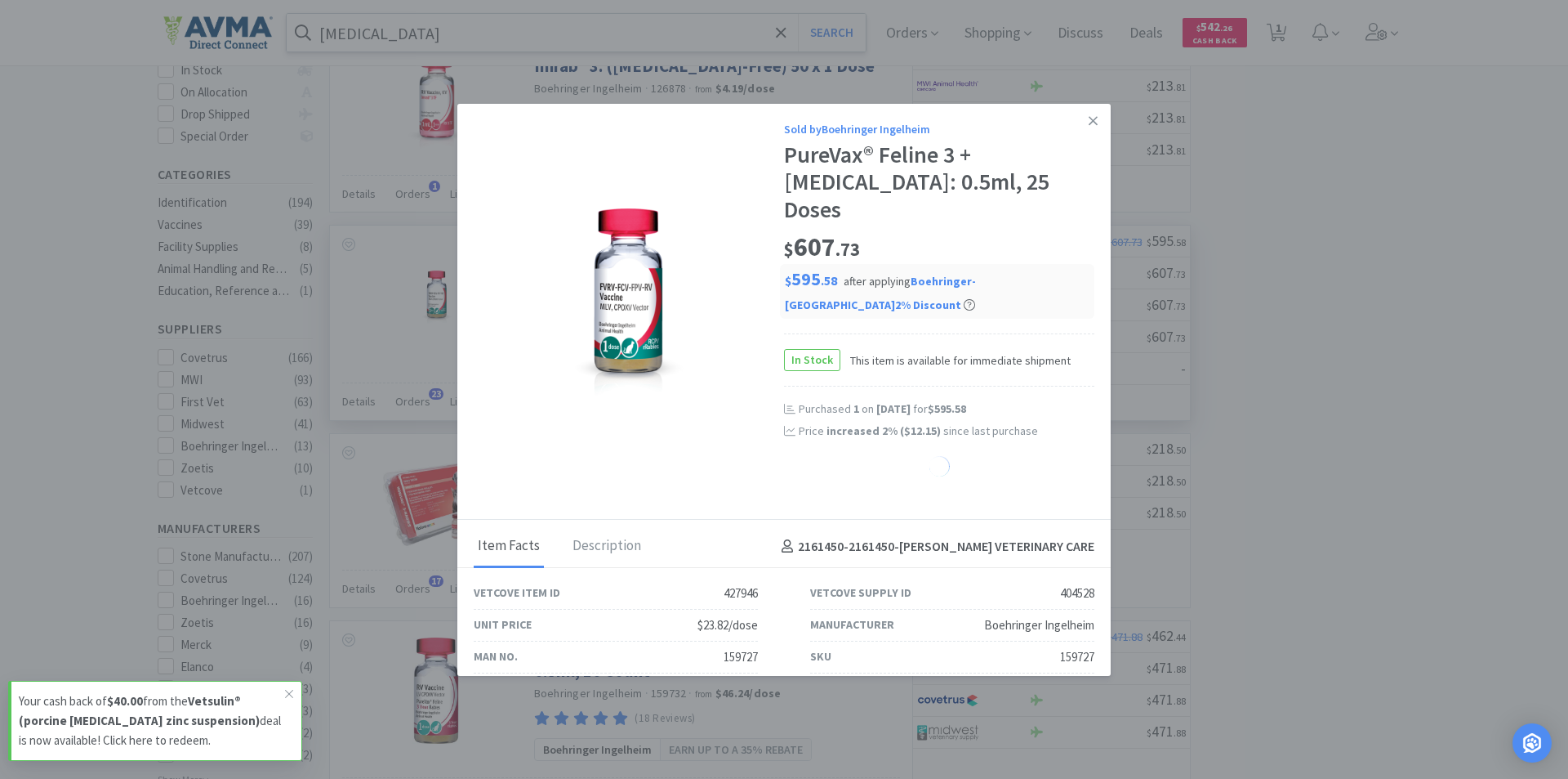
select select "1"
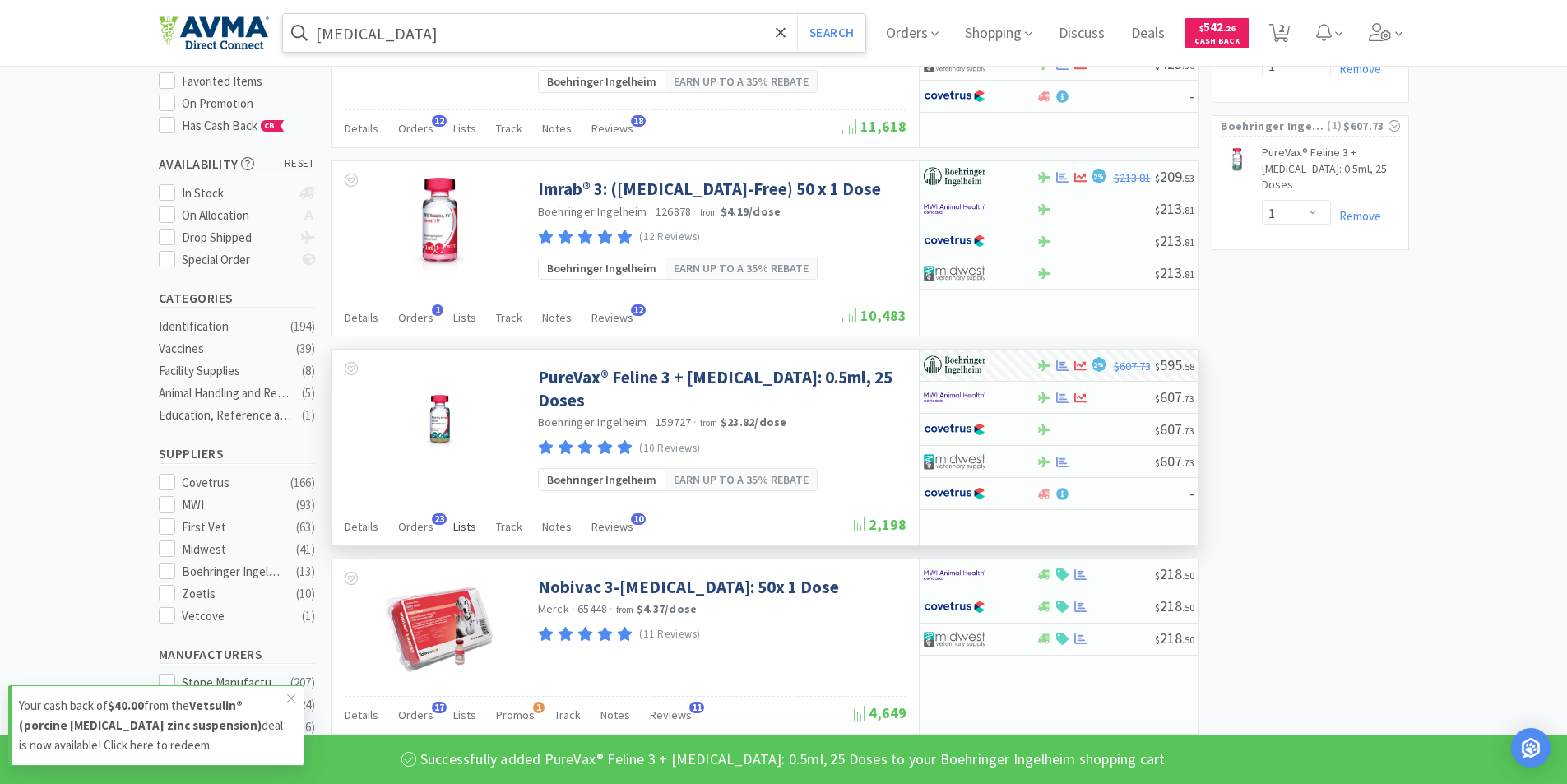
scroll to position [0, 0]
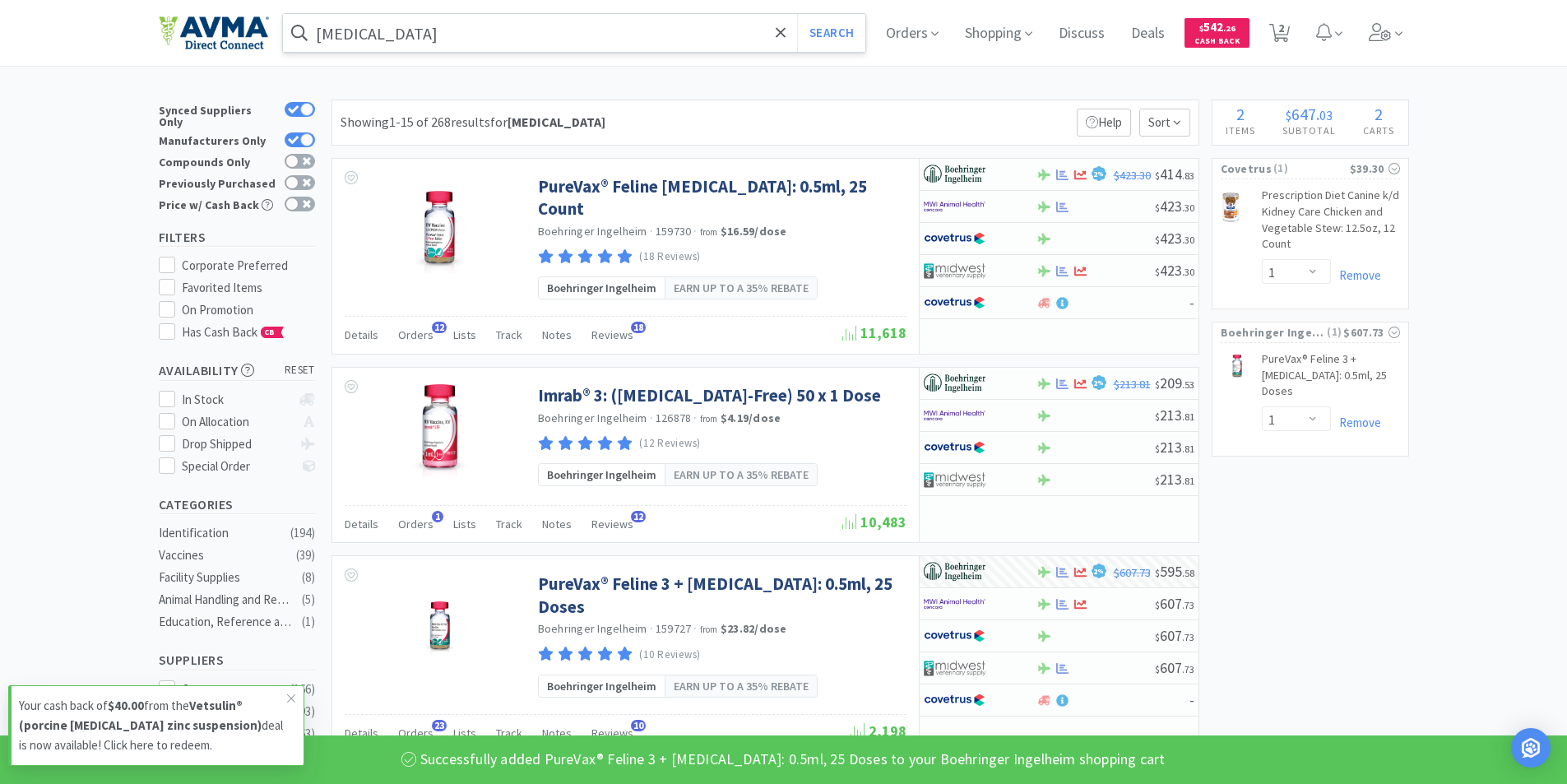
click at [372, 29] on input "[MEDICAL_DATA]" at bounding box center [575, 33] width 584 height 38
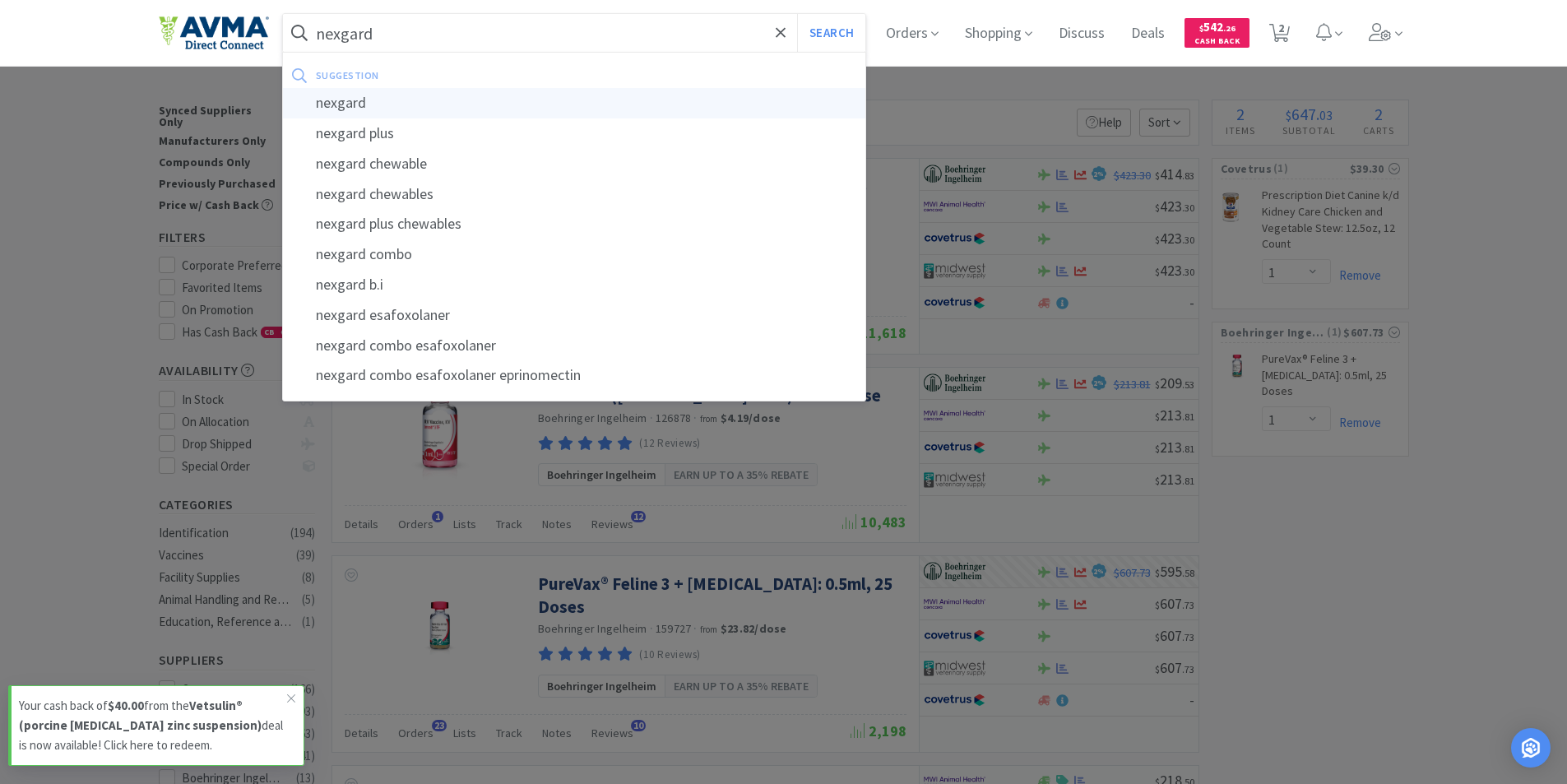
type input "nexgard"
click at [356, 99] on div "nexgard" at bounding box center [575, 103] width 584 height 30
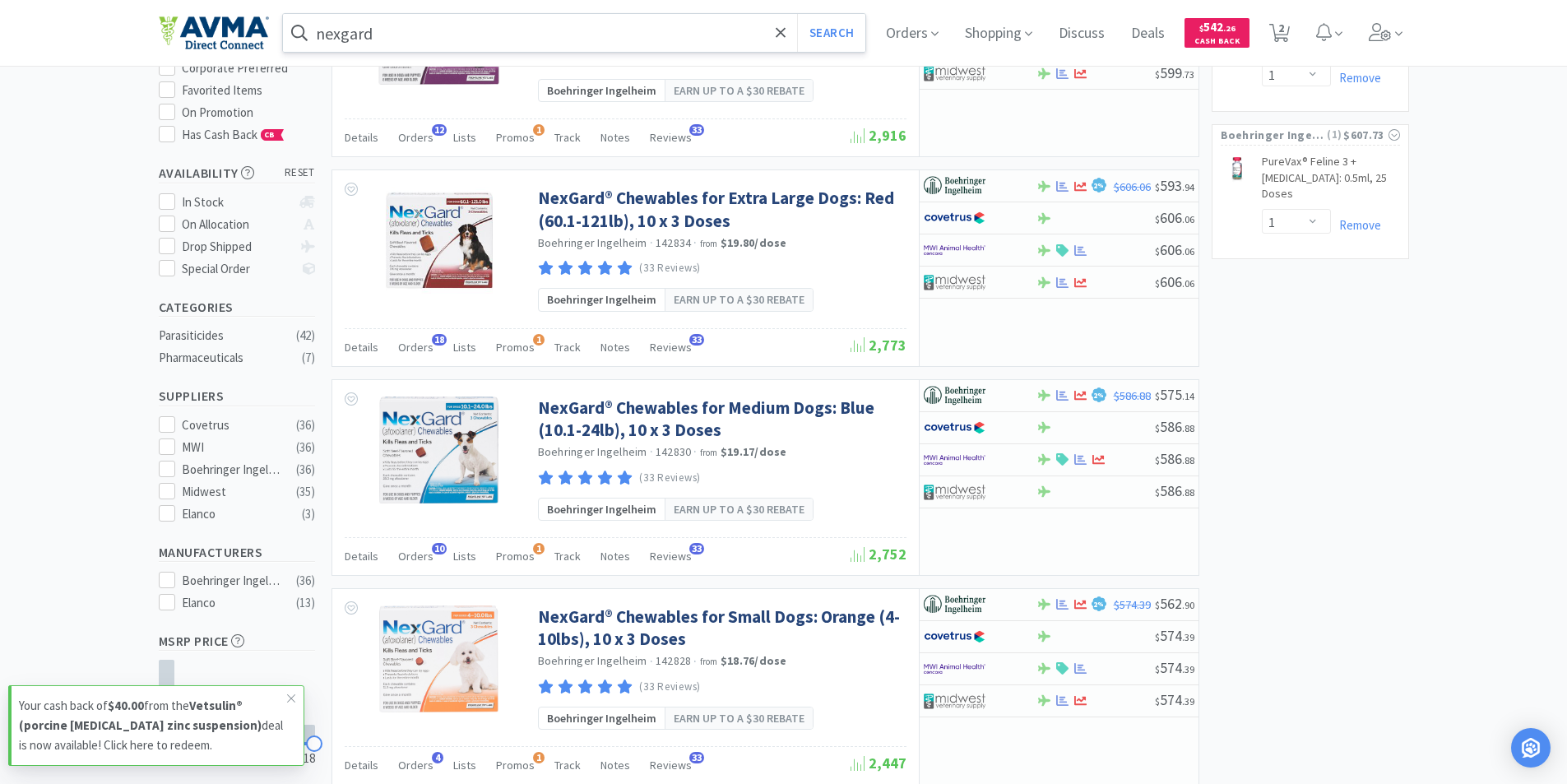
scroll to position [164, 0]
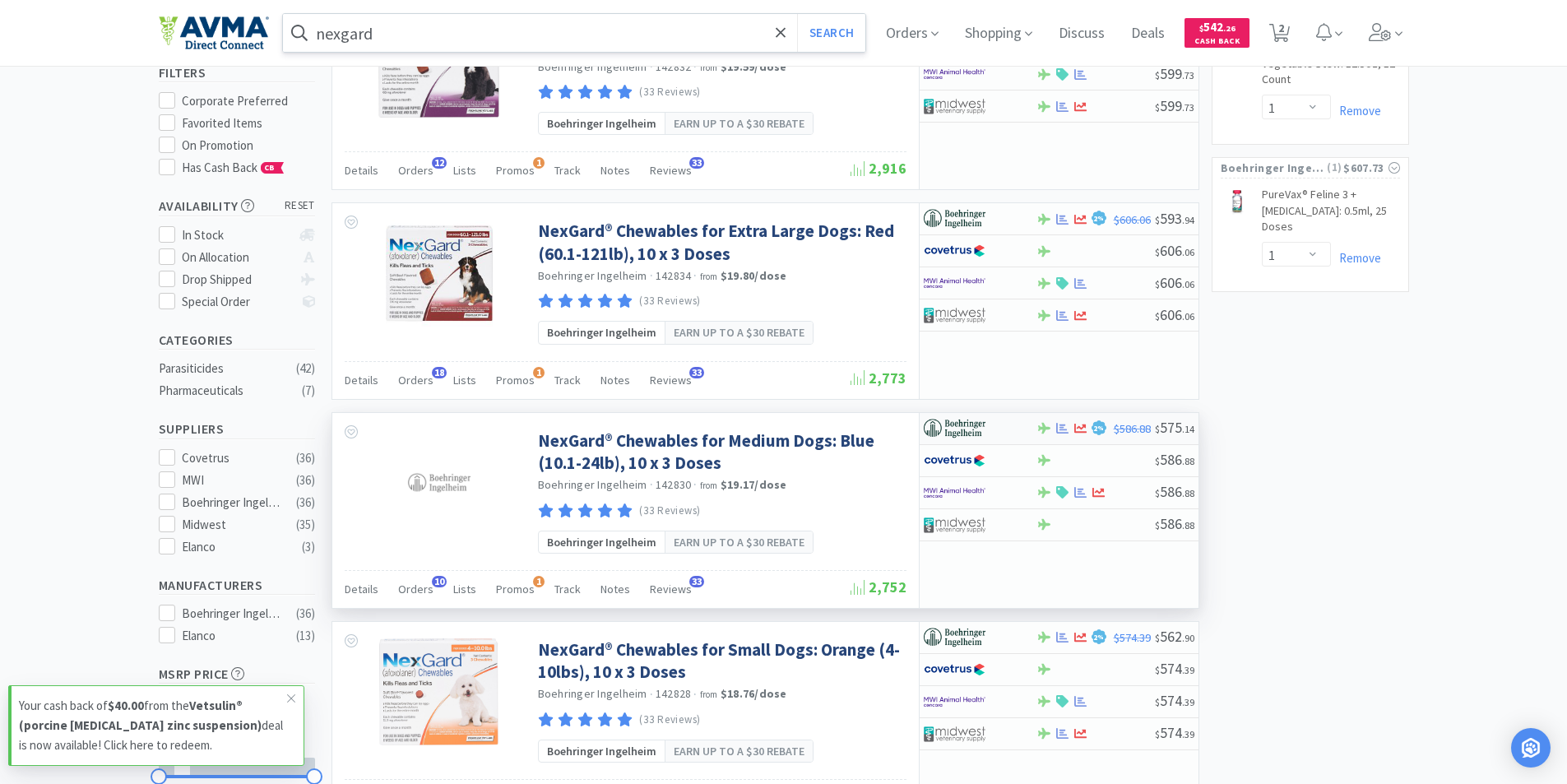
click at [960, 420] on img at bounding box center [954, 429] width 61 height 25
select select "1"
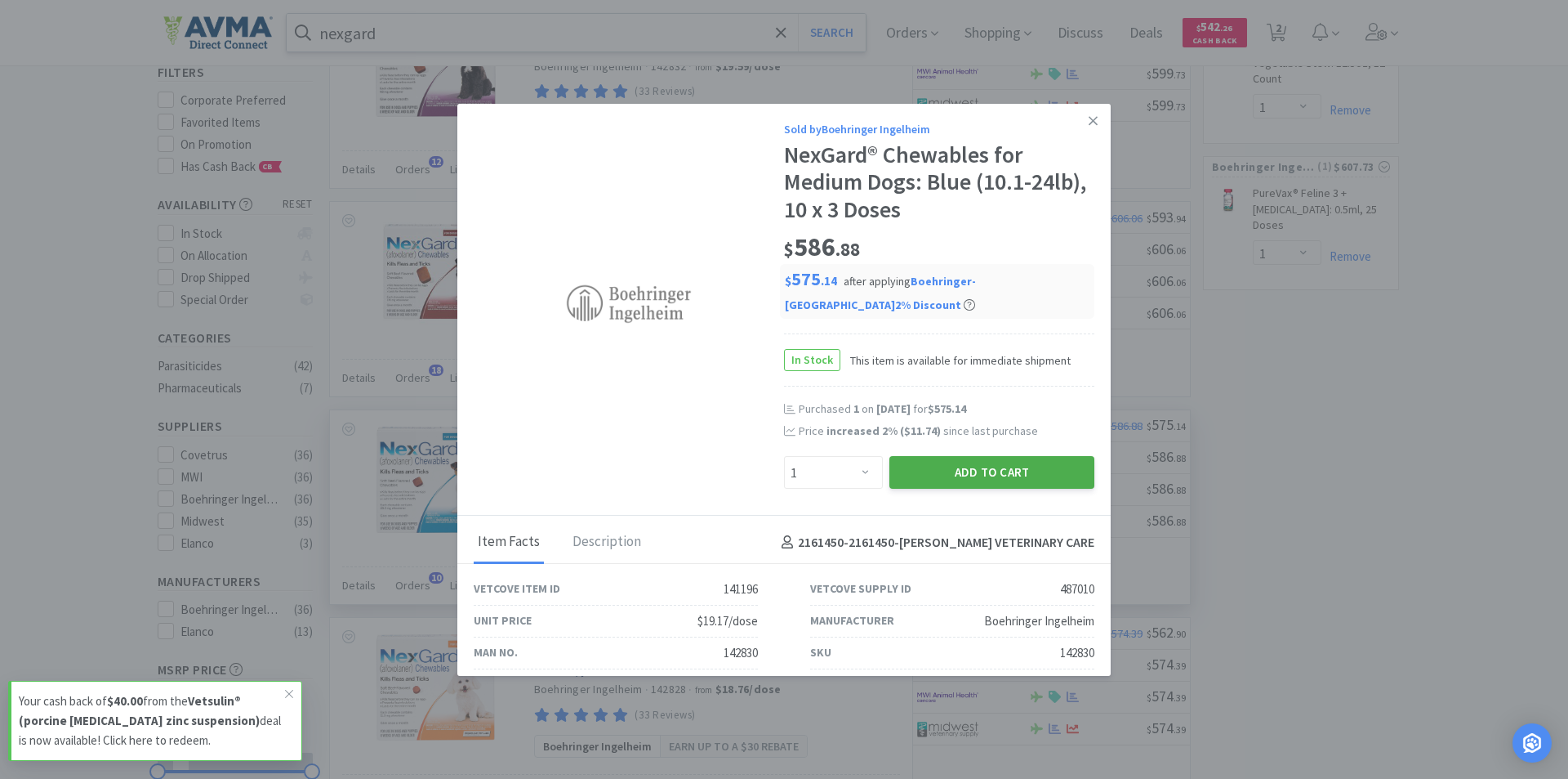
click at [938, 468] on button "Add to Cart" at bounding box center [991, 472] width 205 height 33
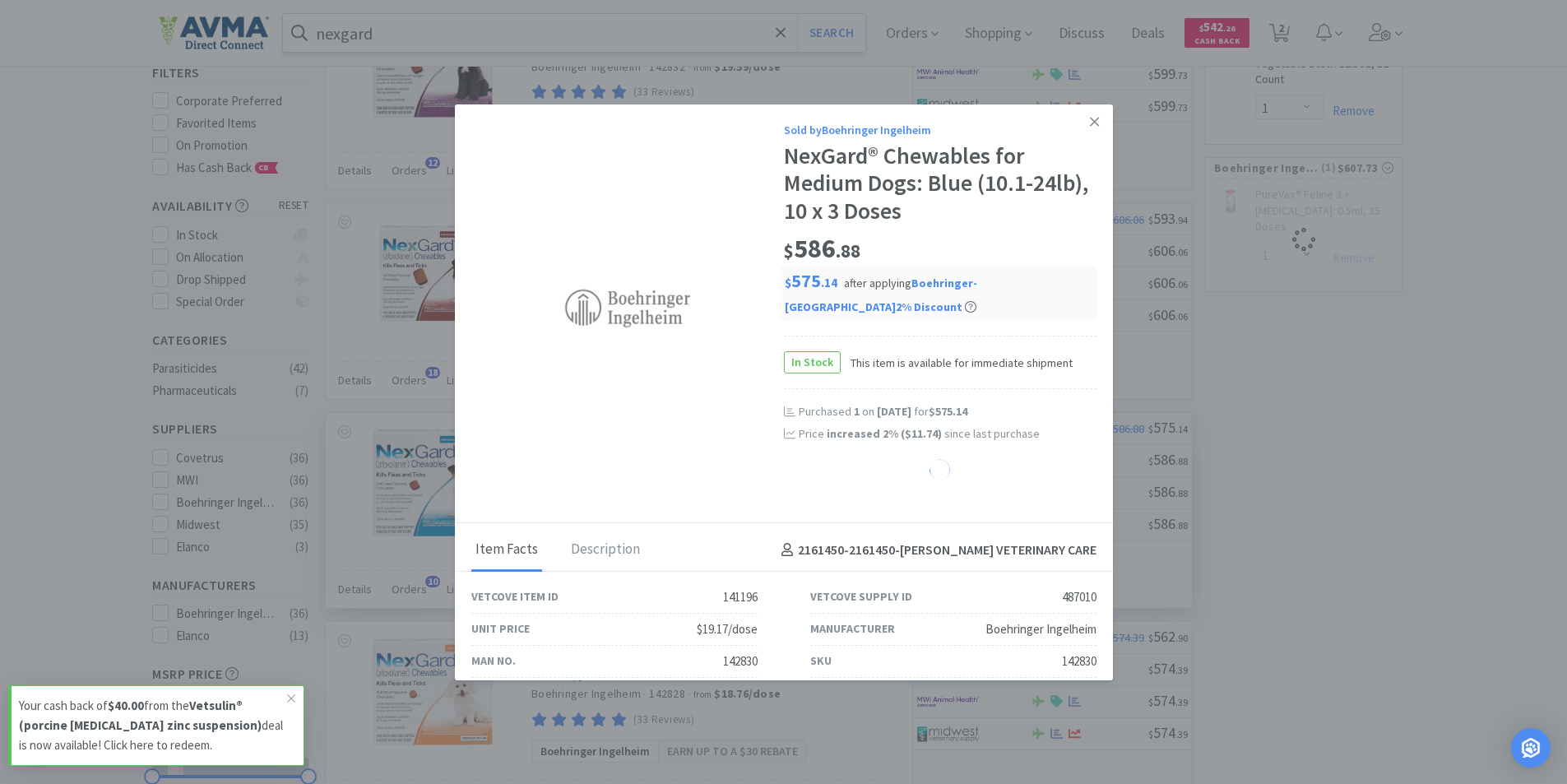
select select "1"
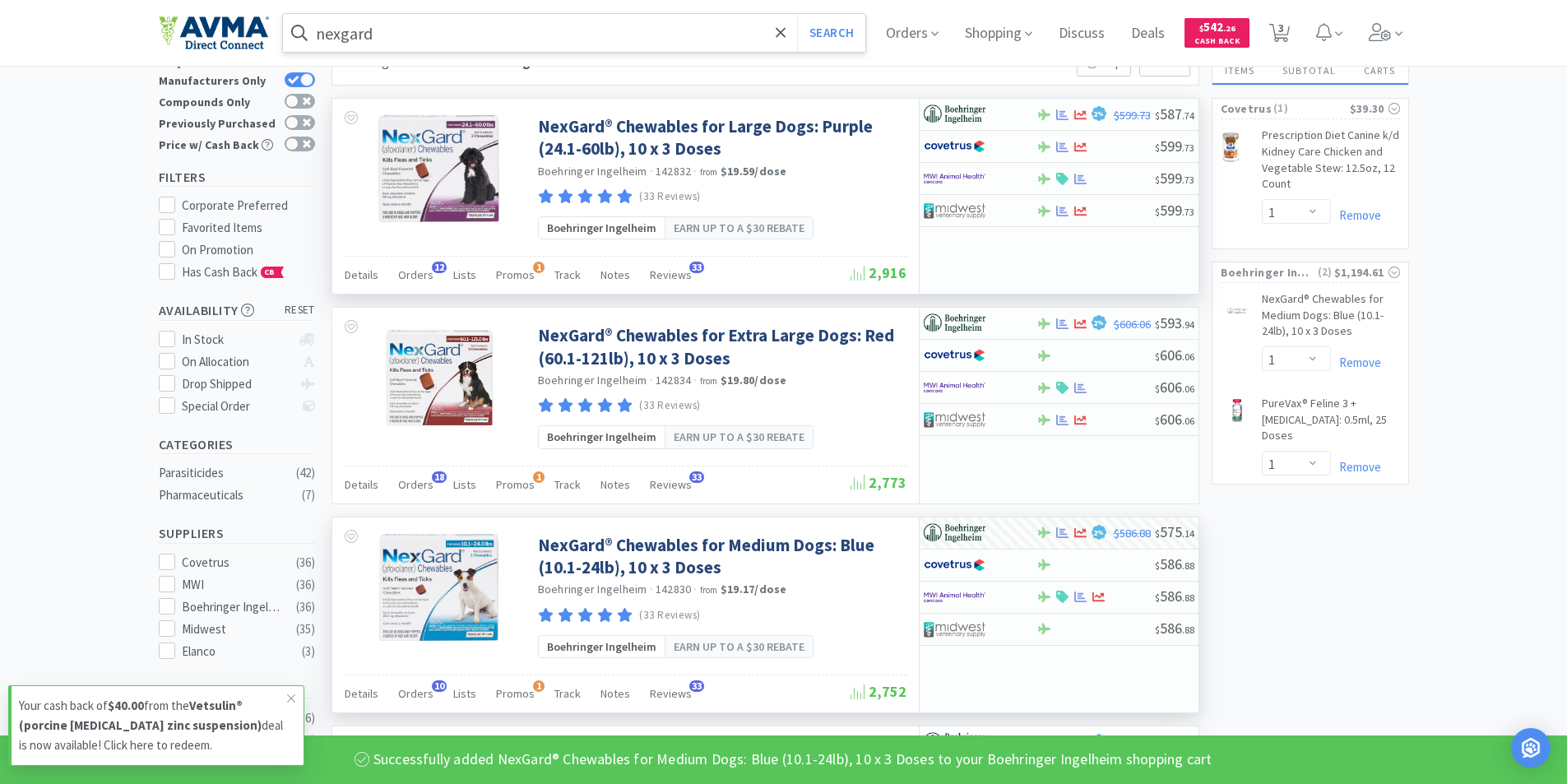
scroll to position [0, 0]
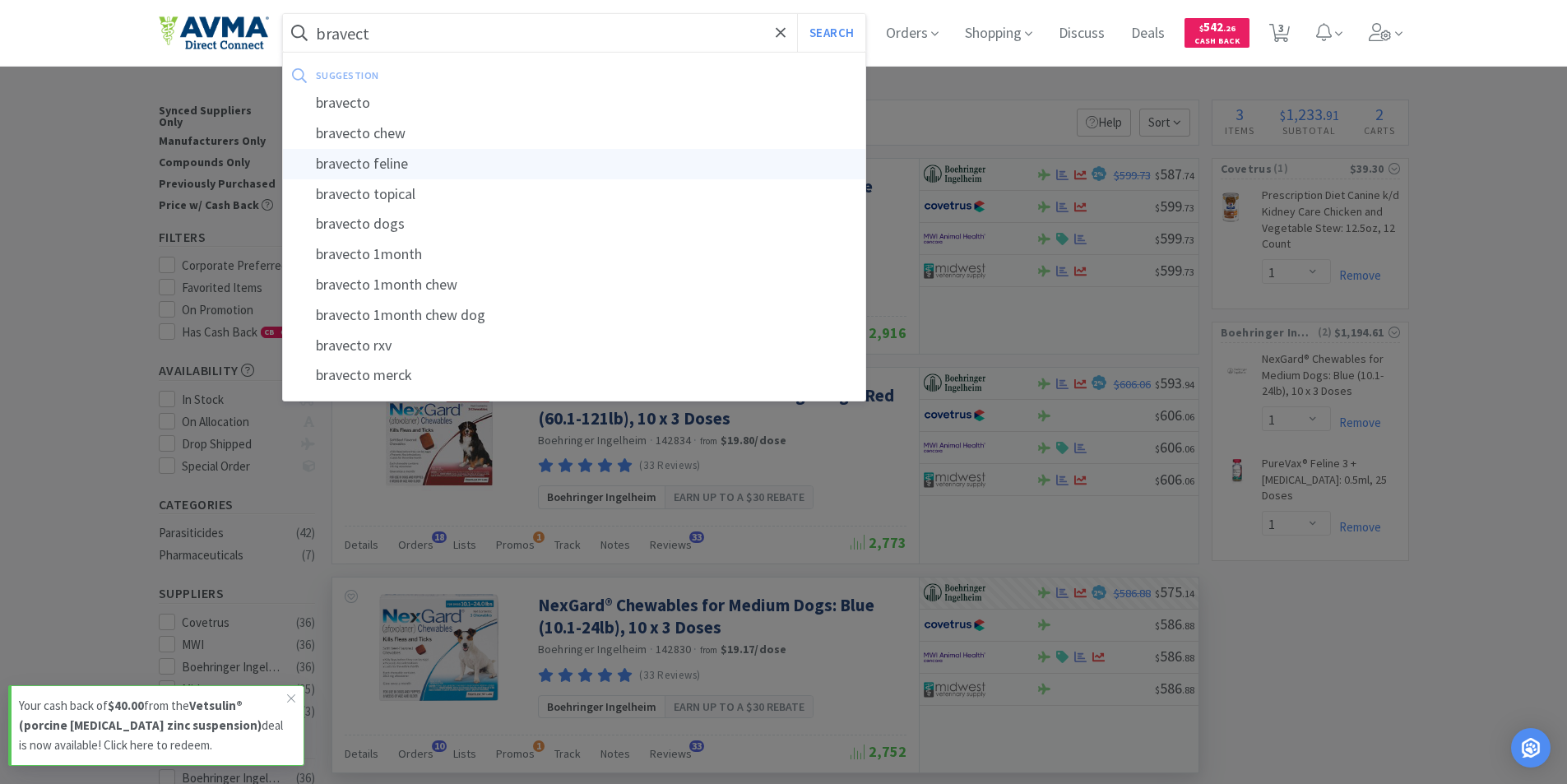
click at [357, 162] on div "bravecto feline" at bounding box center [575, 164] width 584 height 30
type input "bravecto feline"
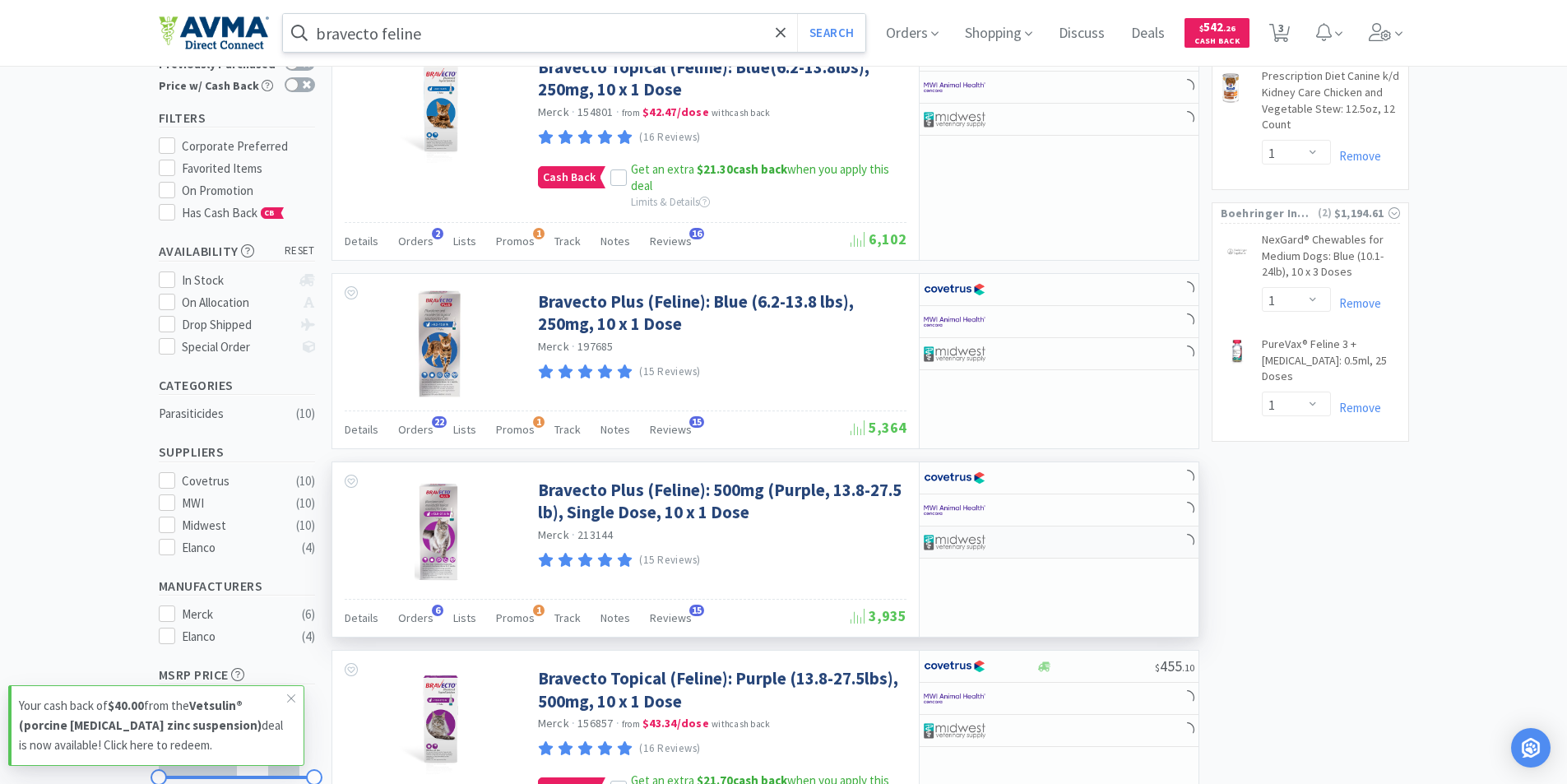
scroll to position [247, 0]
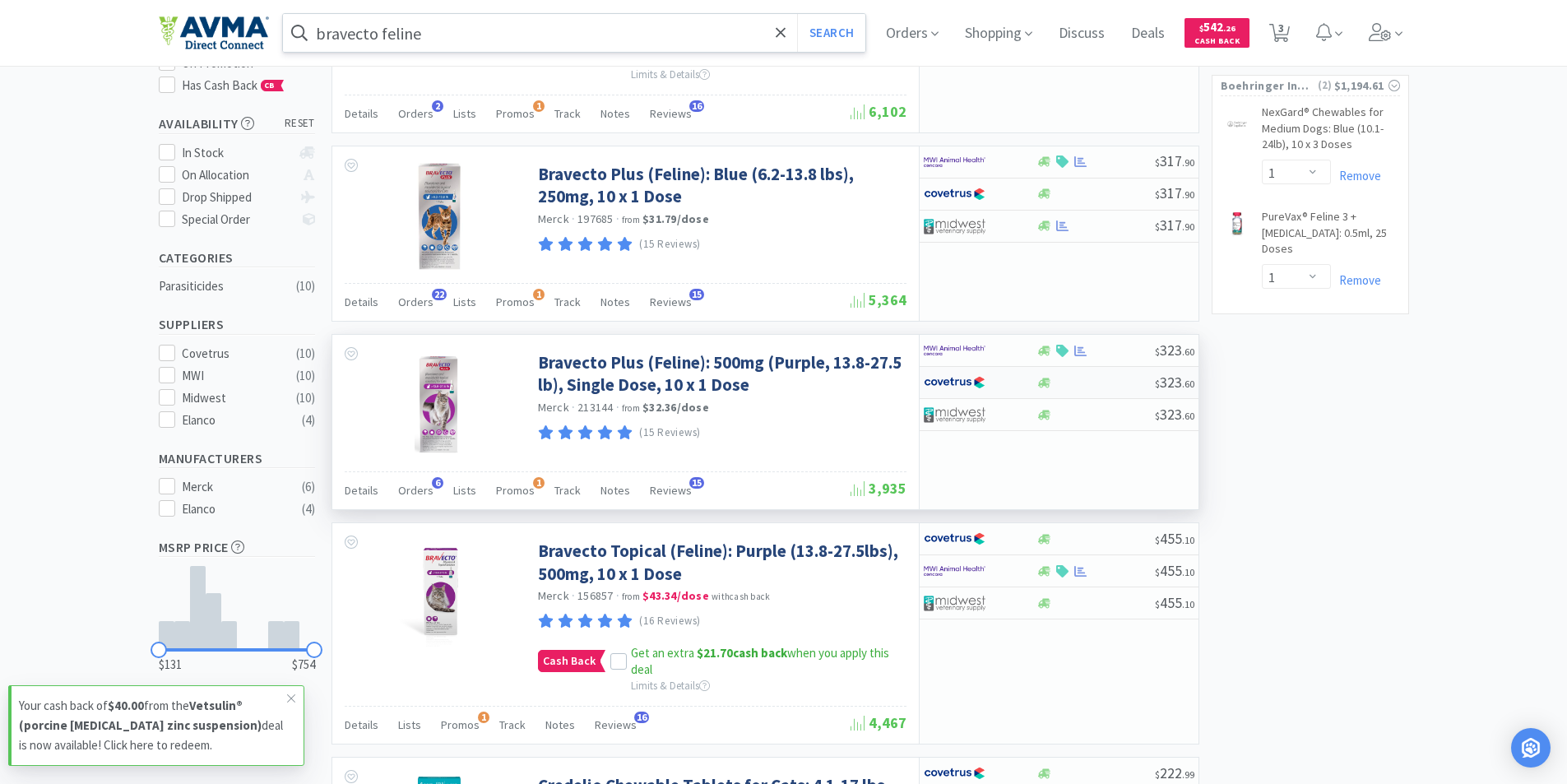
click at [951, 381] on img at bounding box center [954, 383] width 61 height 25
select select "1"
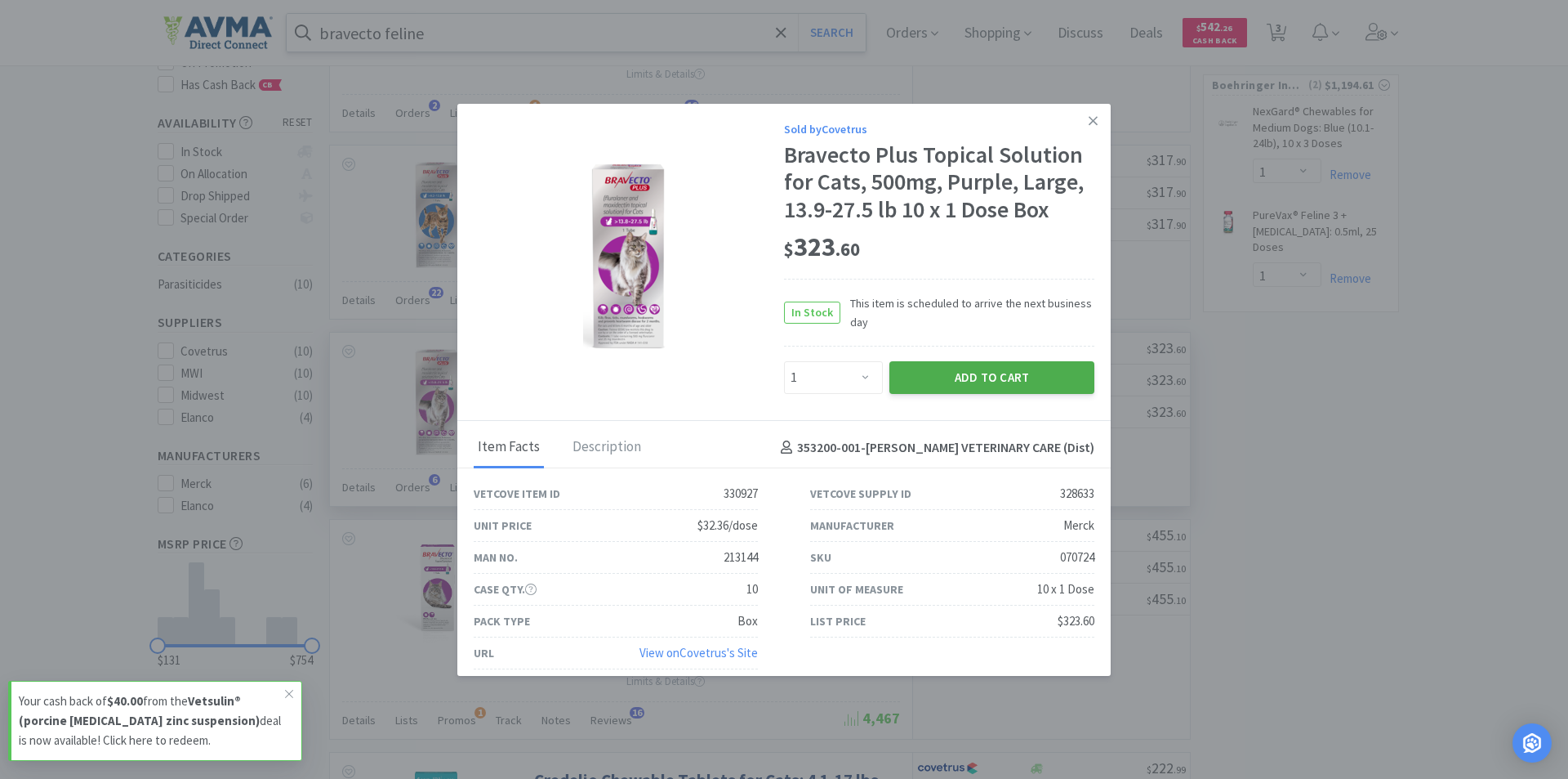
click at [966, 370] on button "Add to Cart" at bounding box center [991, 377] width 205 height 33
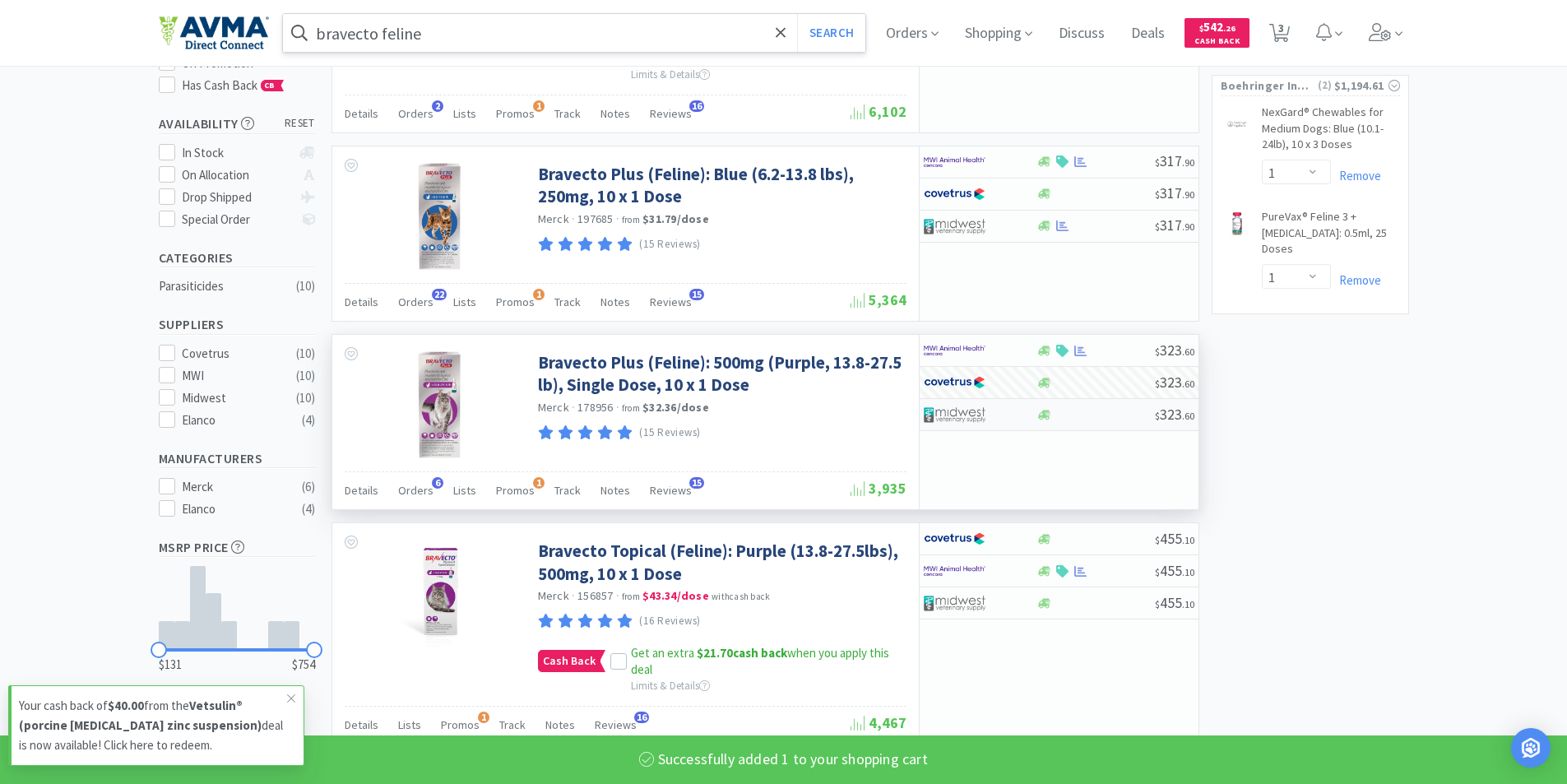
select select "1"
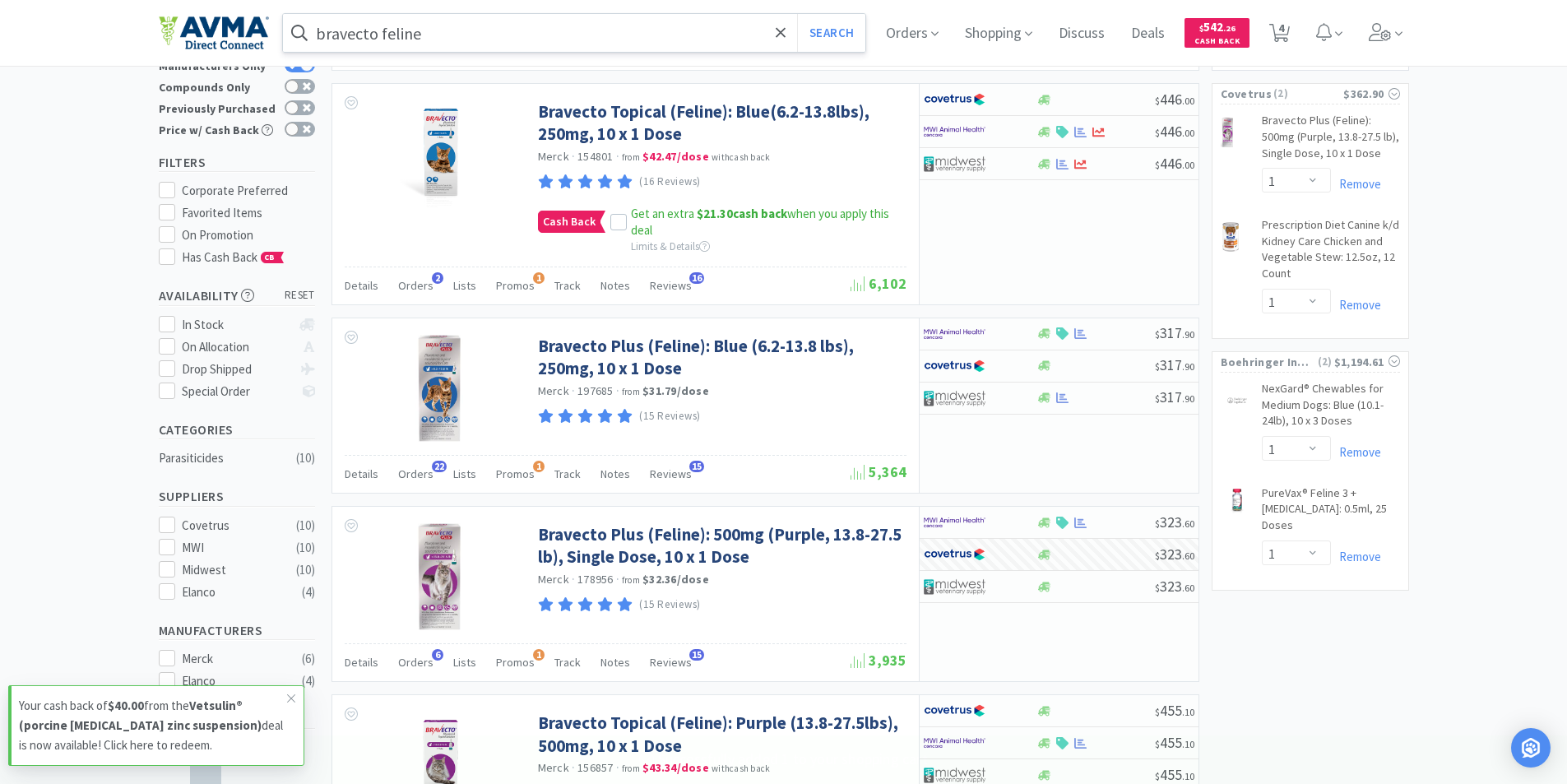
scroll to position [0, 0]
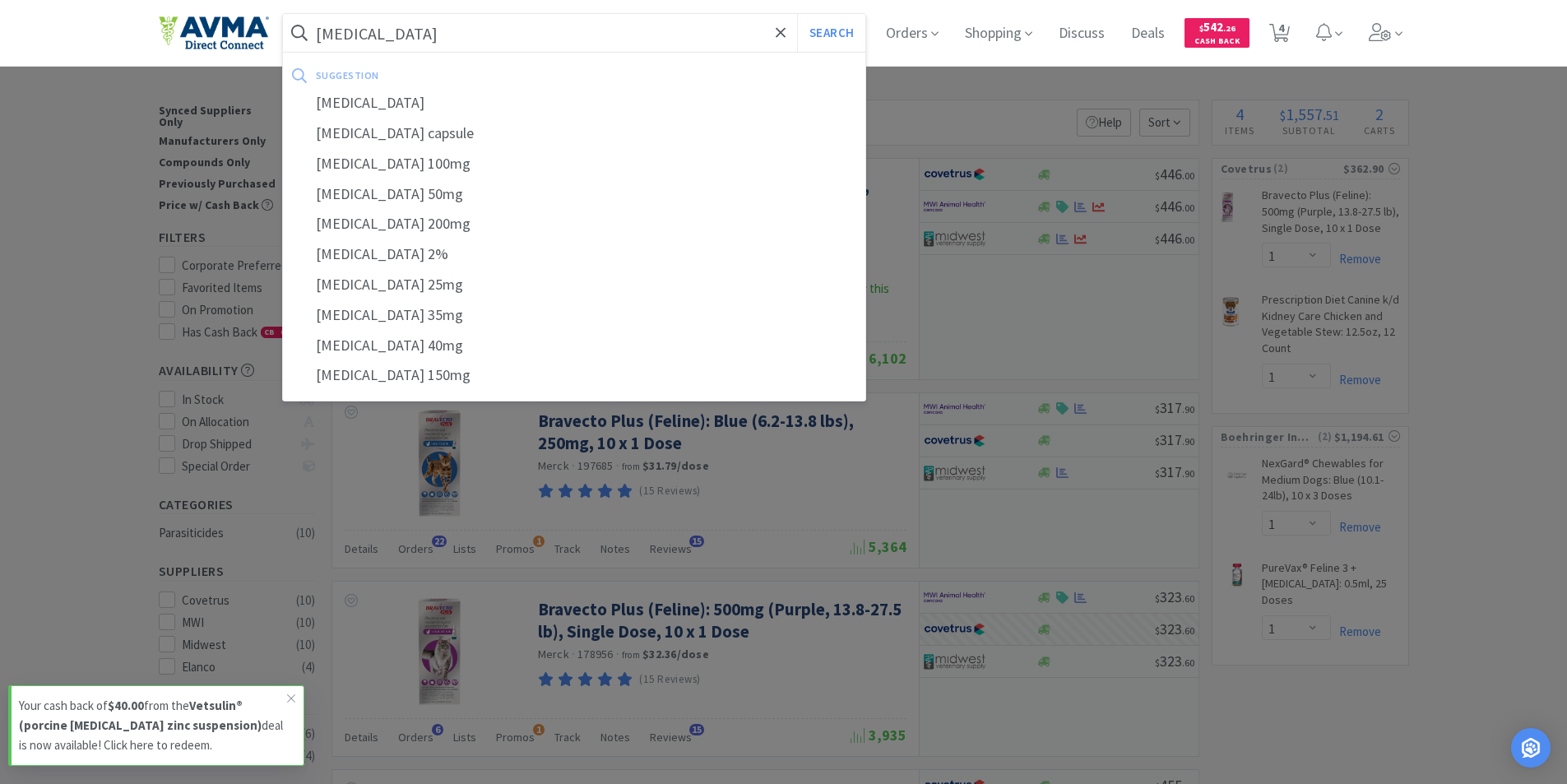
click at [401, 162] on div "[MEDICAL_DATA] 100mg" at bounding box center [575, 164] width 584 height 30
type input "[MEDICAL_DATA] 100mg"
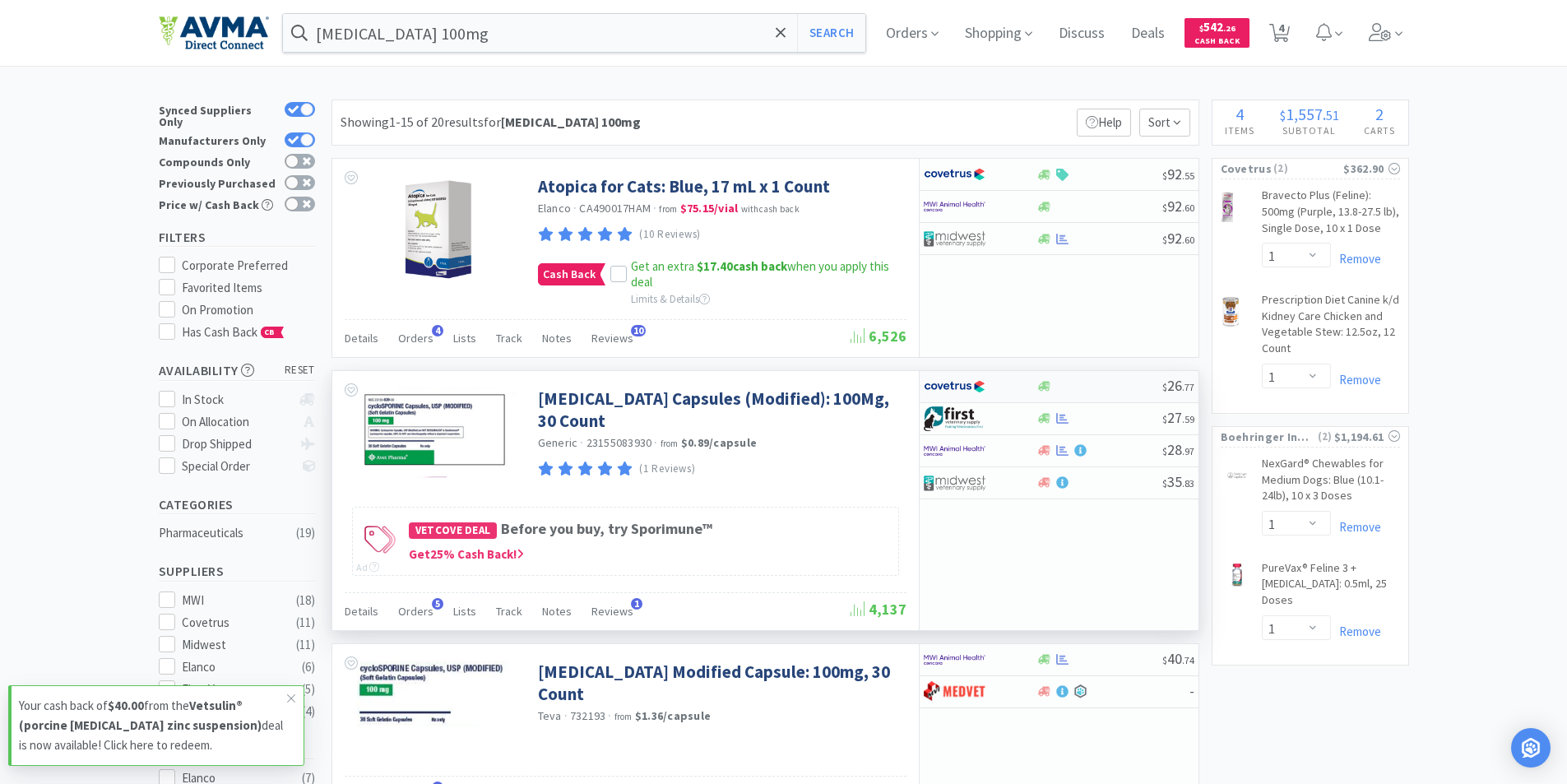
click at [948, 383] on img at bounding box center [954, 386] width 61 height 25
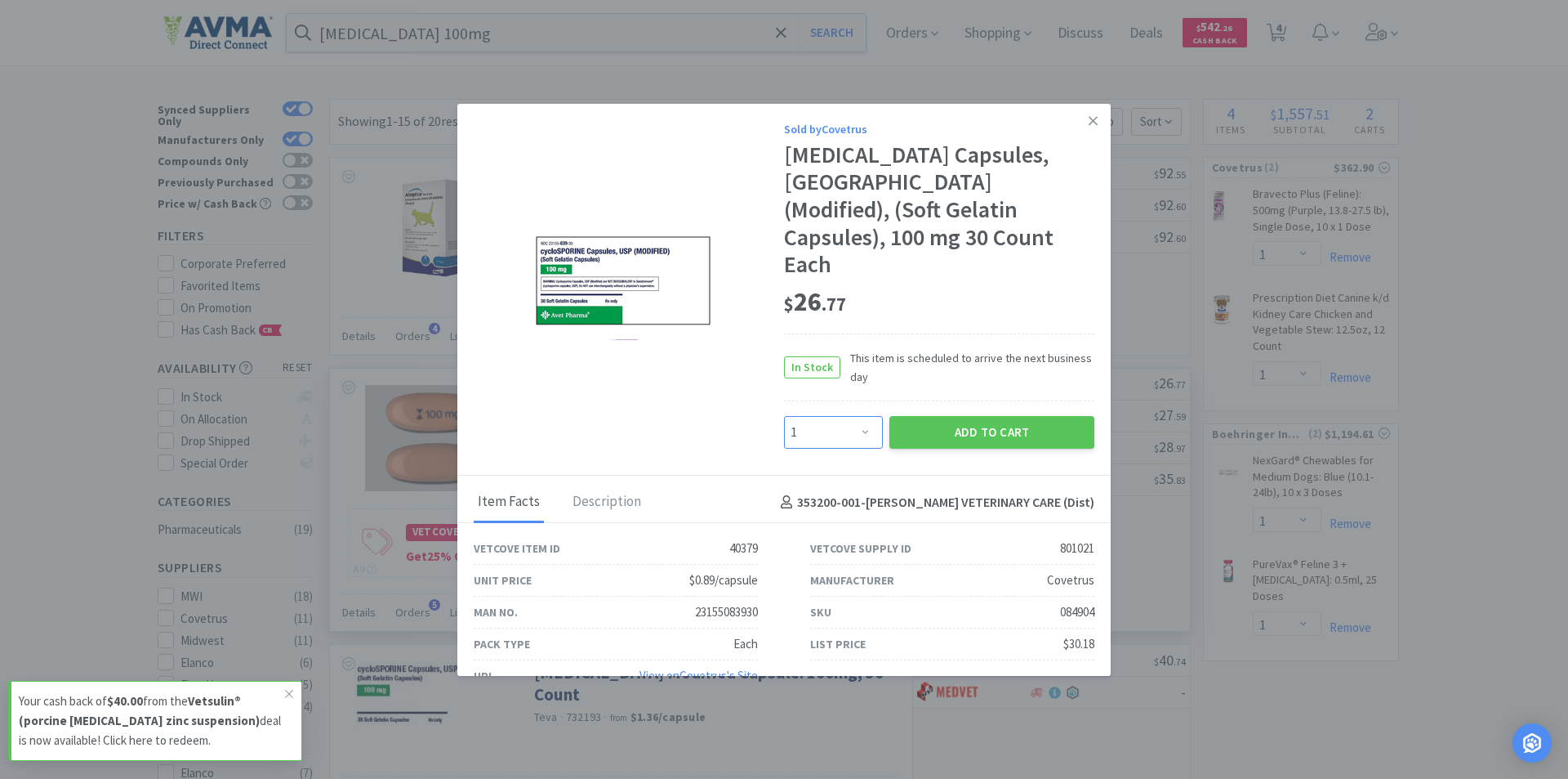
click at [858, 416] on select "Enter Quantity 1 2 3 4 5 6 7 8 9 10 11 12 13 14 15 16 17 18 19 20 Enter Quantity" at bounding box center [833, 431] width 99 height 33
select select "2"
click at [784, 416] on select "Enter Quantity 1 2 3 4 5 6 7 8 9 10 11 12 13 14 15 16 17 18 19 20 Enter Quantity" at bounding box center [833, 431] width 99 height 33
click at [967, 416] on button "Add to Cart" at bounding box center [991, 431] width 205 height 33
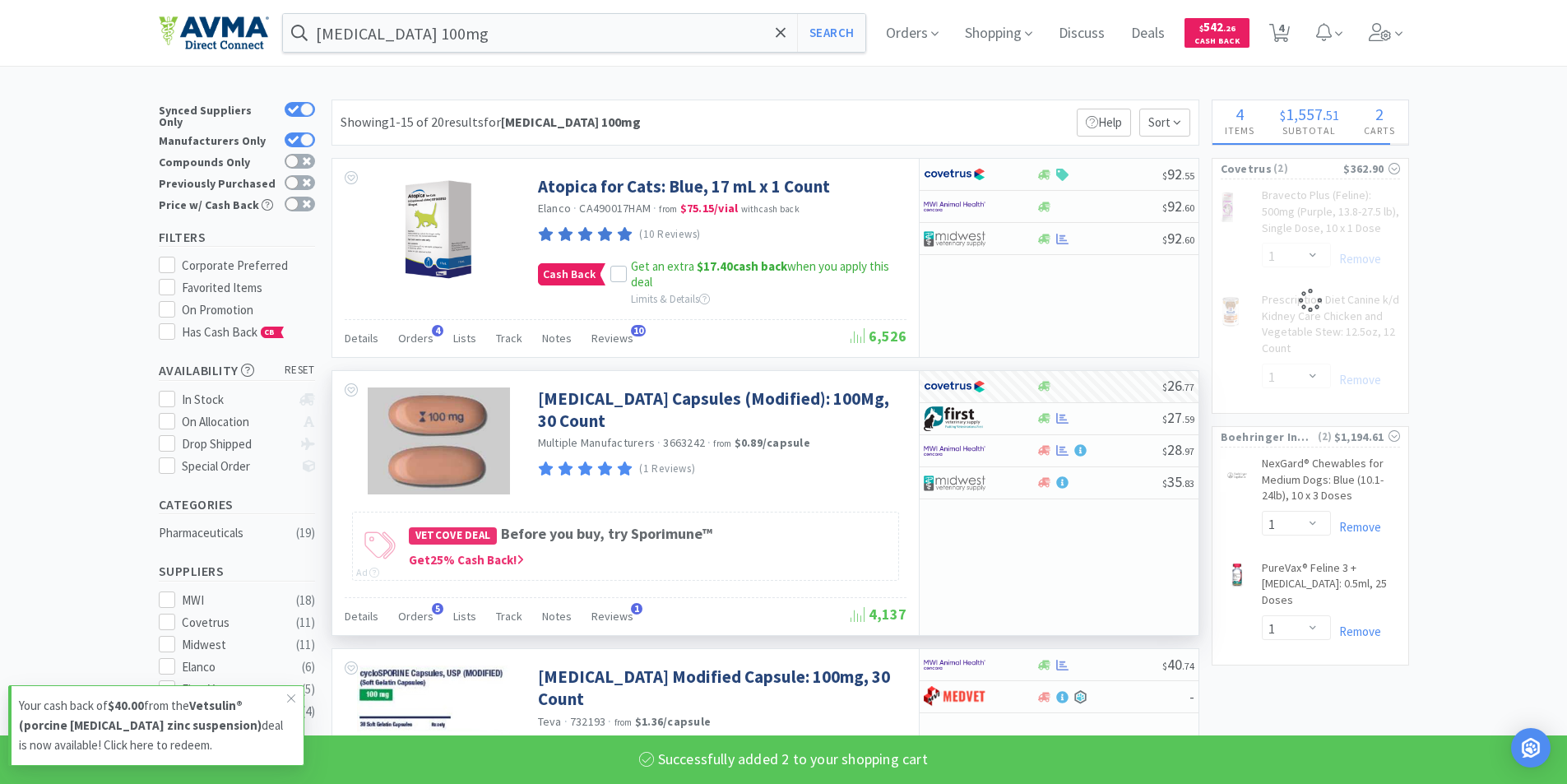
select select "2"
select select "1"
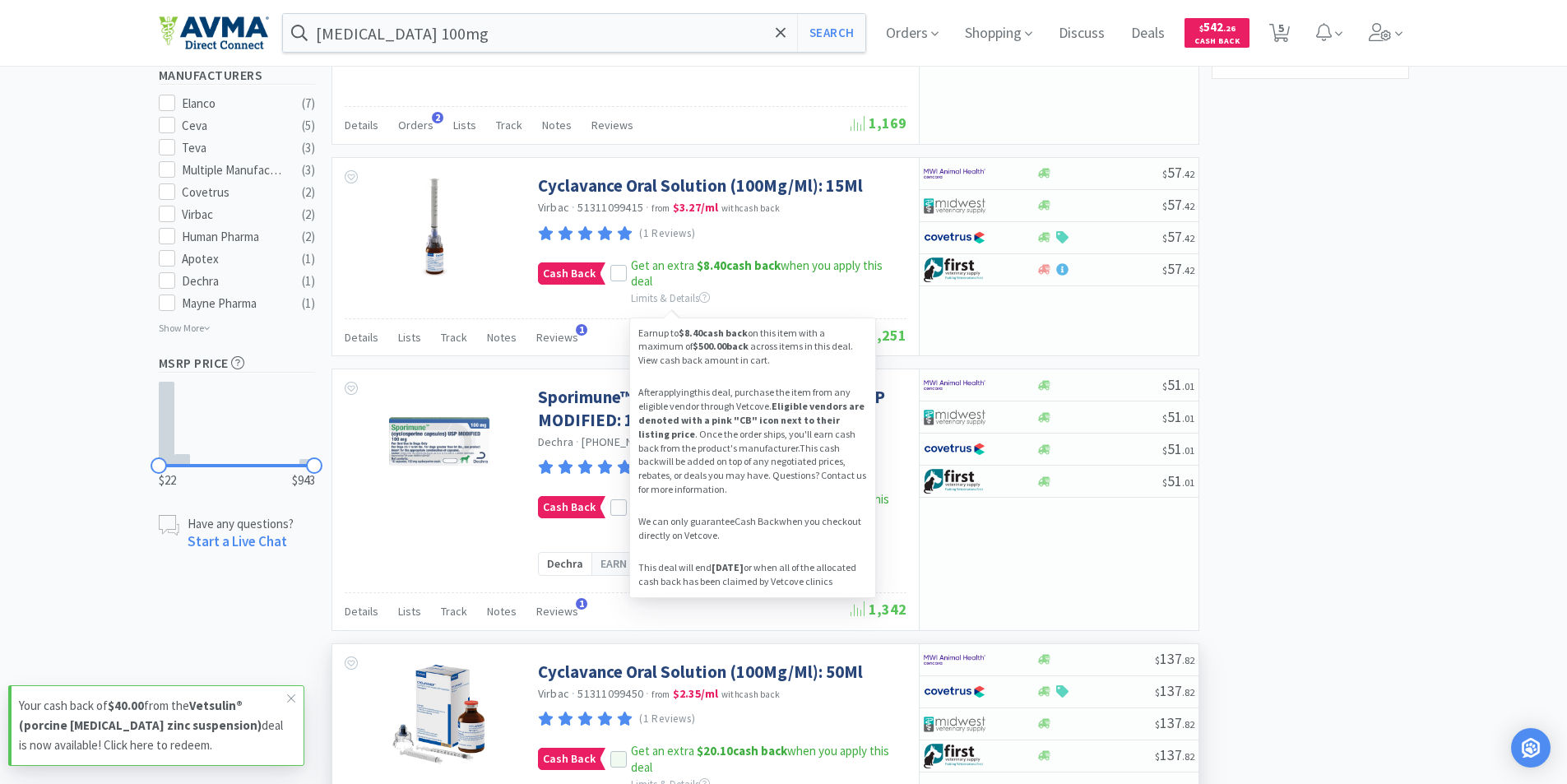
scroll to position [986, 0]
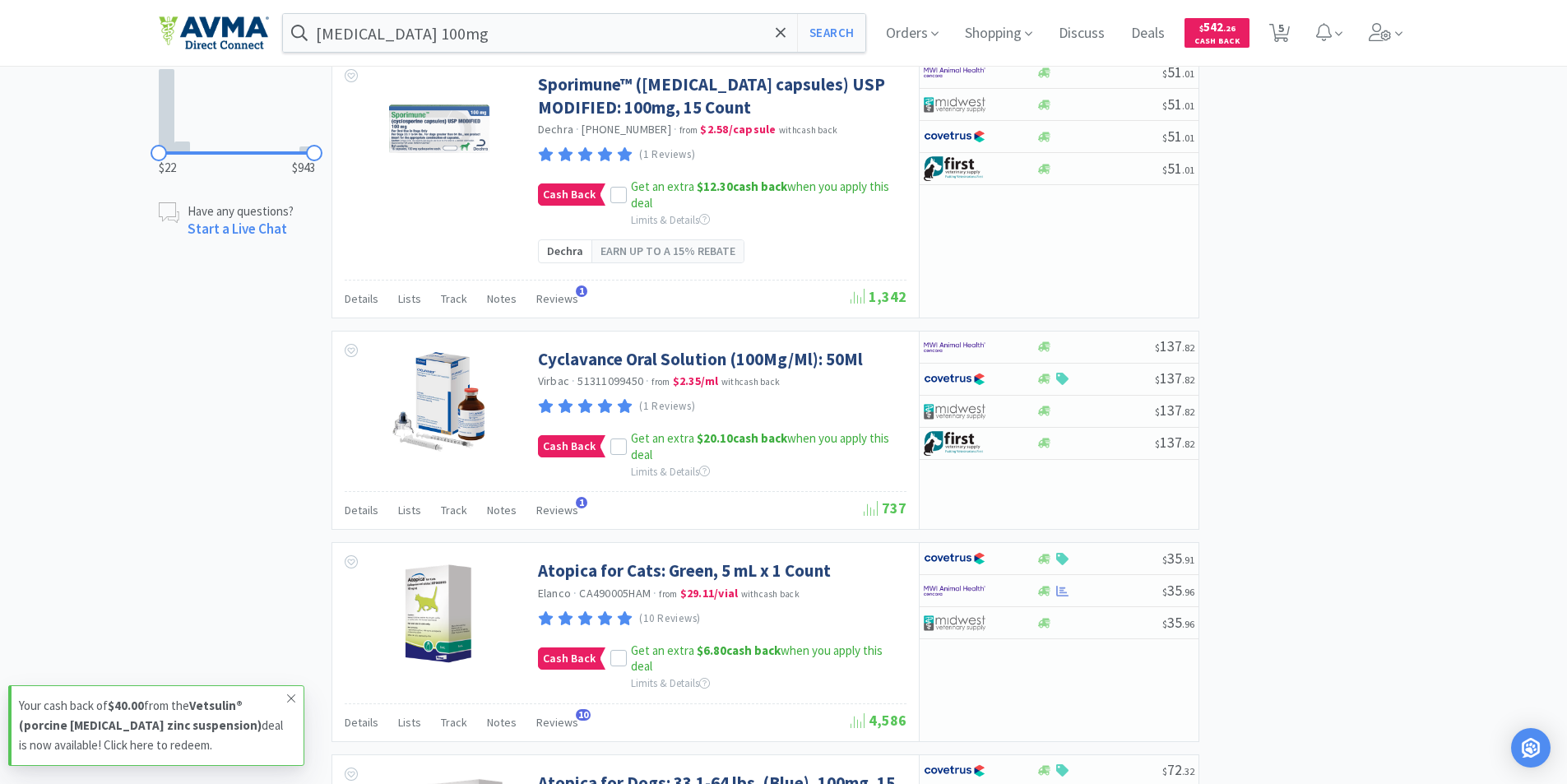
click at [290, 697] on icon at bounding box center [290, 698] width 10 height 13
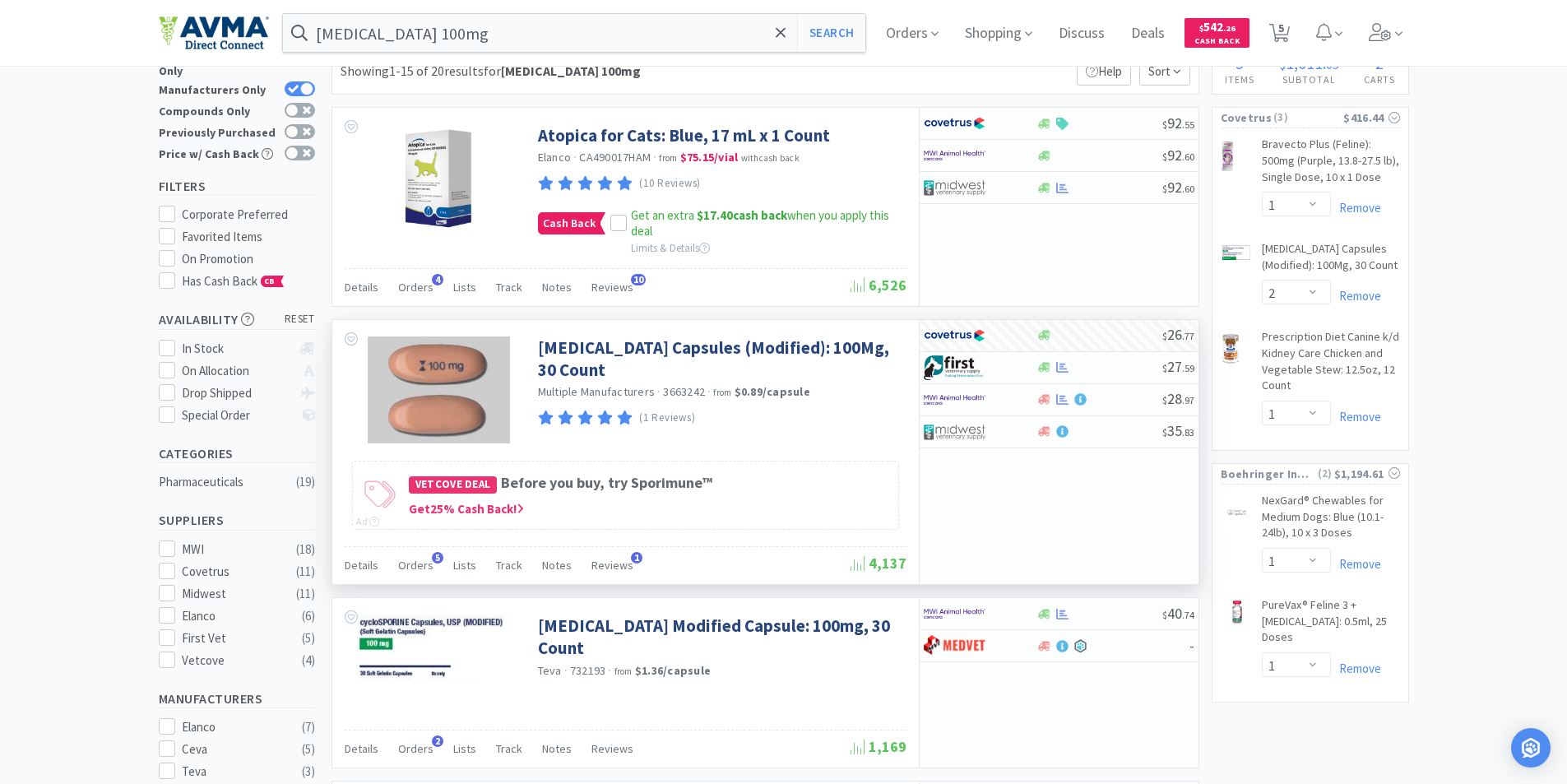
scroll to position [0, 0]
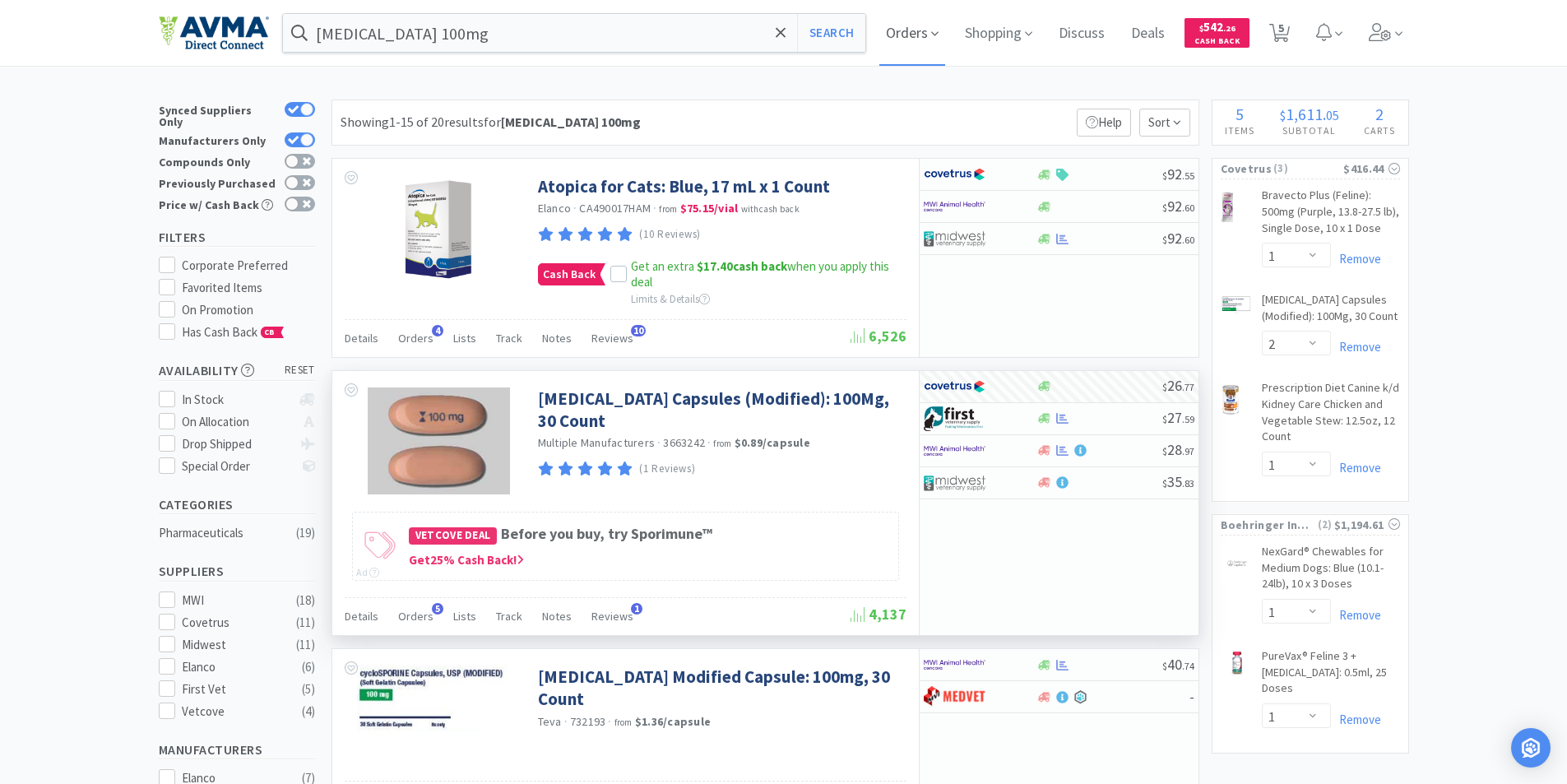
click at [906, 35] on span "Orders" at bounding box center [912, 33] width 66 height 66
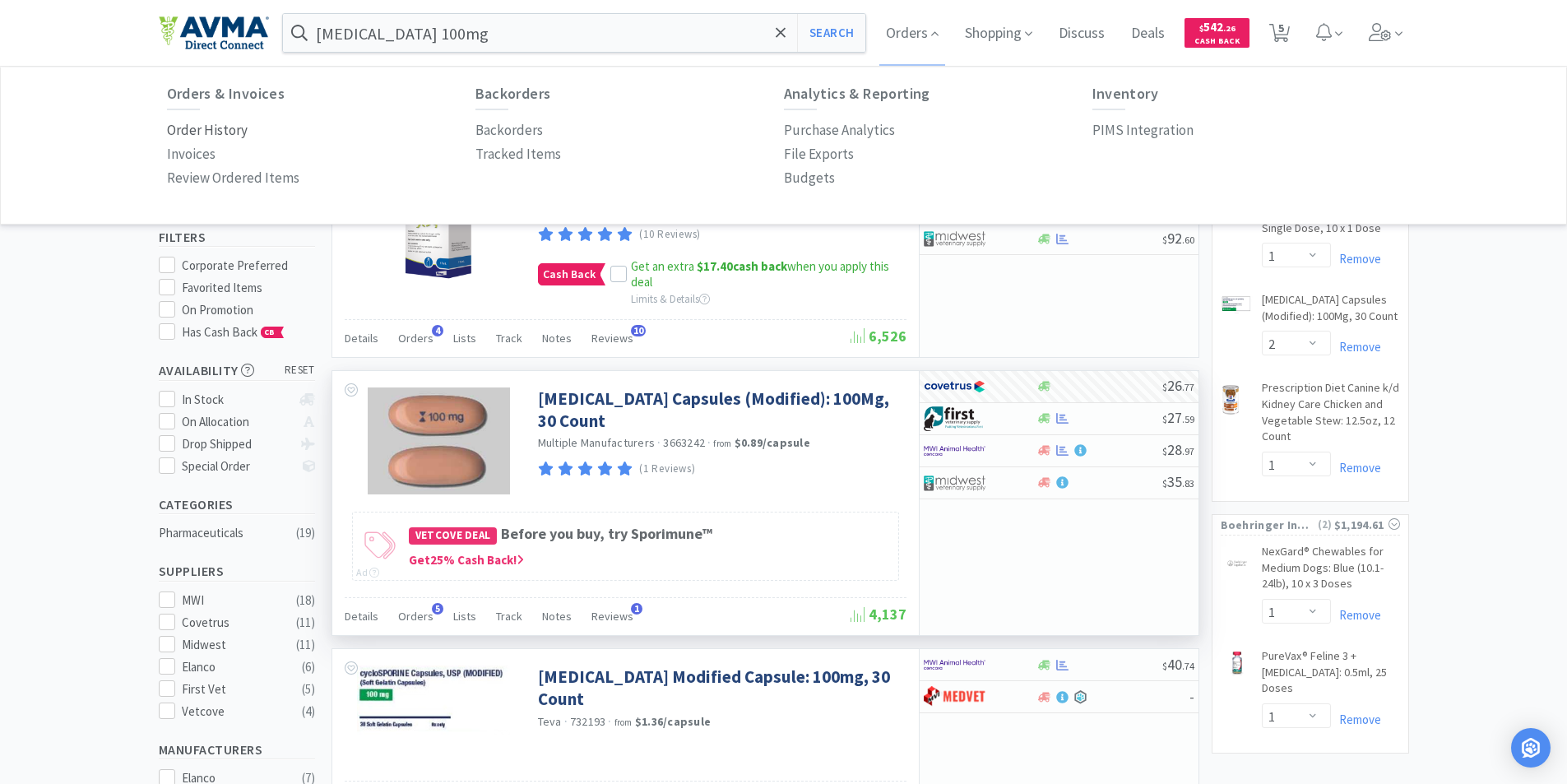
click at [185, 134] on p "Order History" at bounding box center [207, 130] width 81 height 22
